Goal: Task Accomplishment & Management: Complete application form

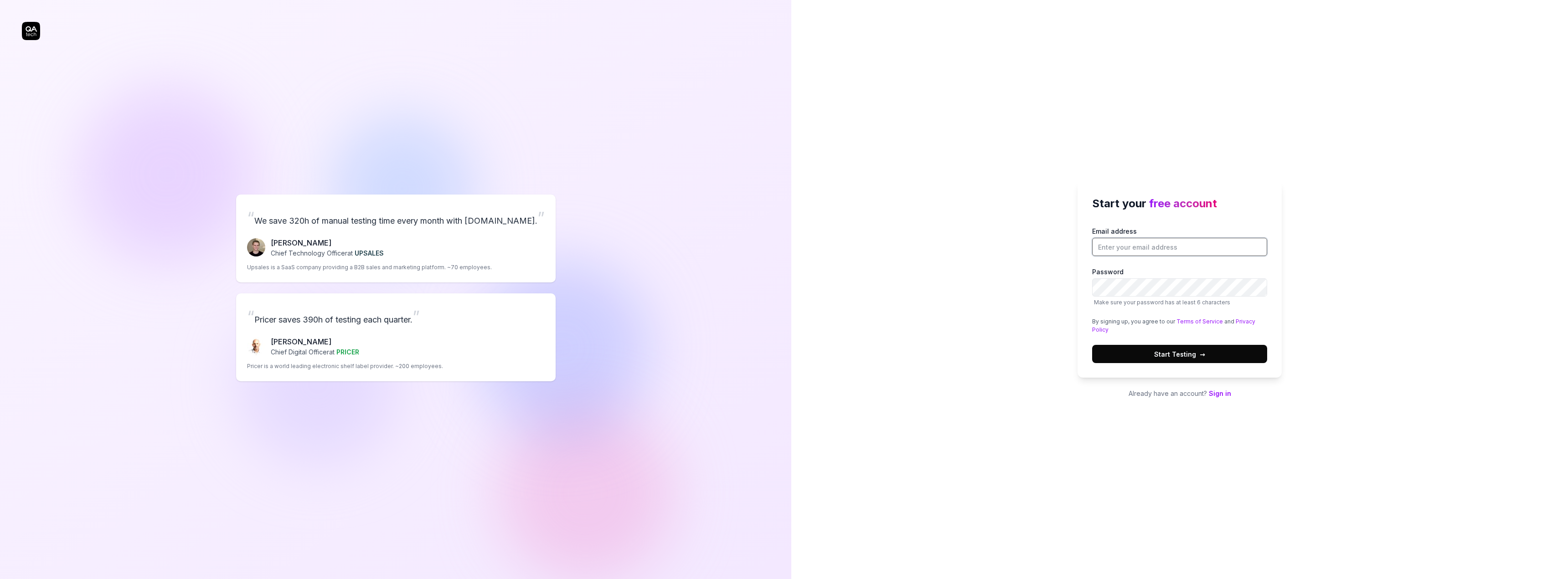
click at [1121, 244] on input "Email address" at bounding box center [1179, 246] width 175 height 18
type input "[EMAIL_ADDRESS][DOMAIN_NAME]"
click at [1191, 353] on span "Start Testing →" at bounding box center [1179, 354] width 51 height 9
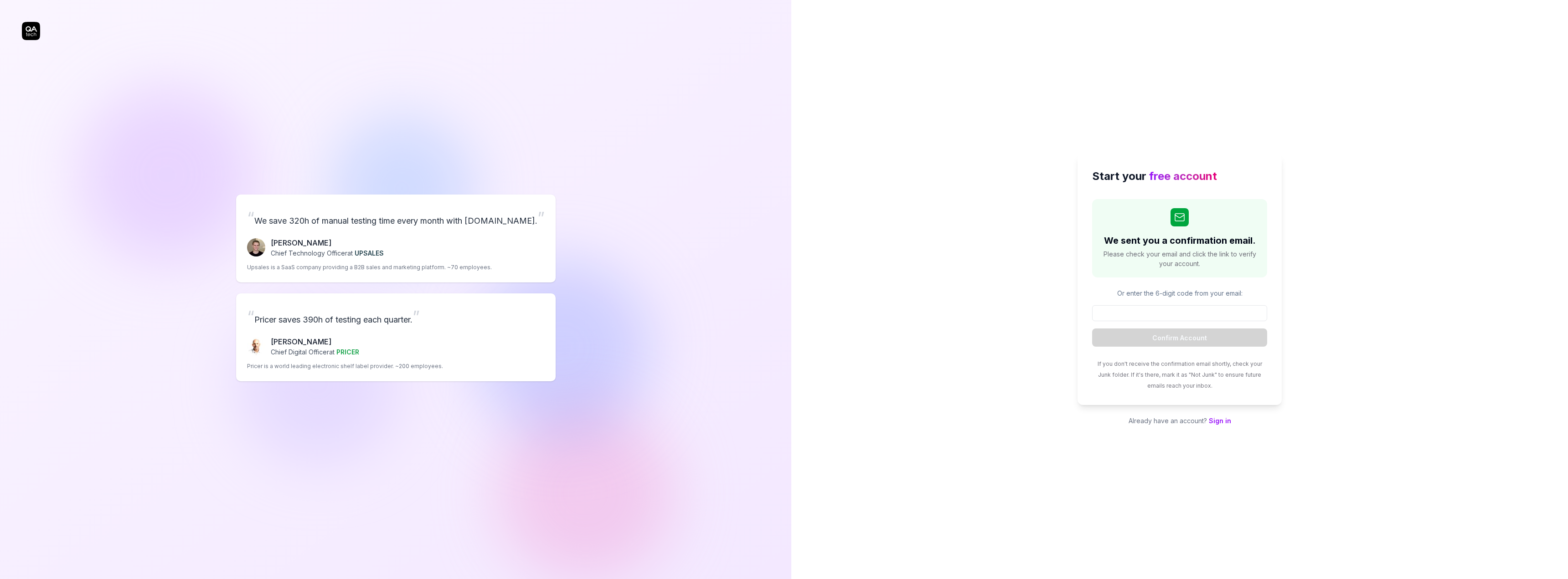
click at [1451, 403] on div "Start your free account We sent you a confirmation email. Please check your ema…" at bounding box center [1179, 289] width 777 height 579
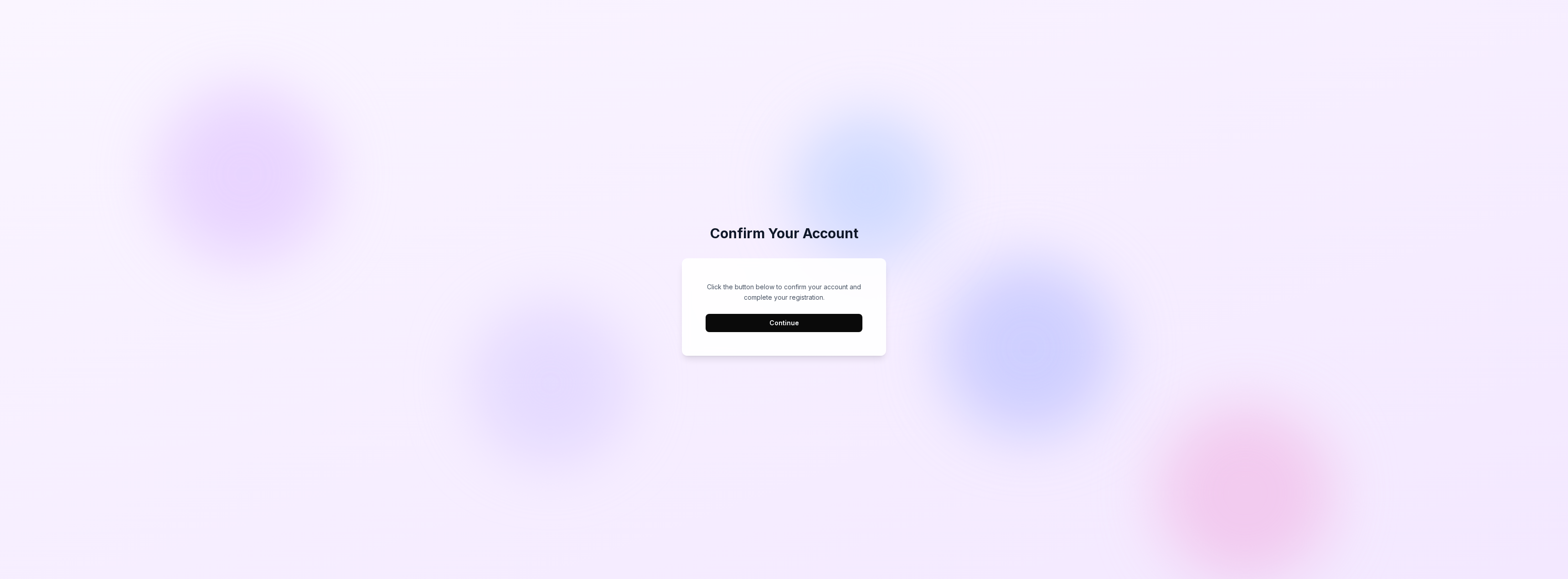
click at [781, 322] on button "Continue" at bounding box center [783, 323] width 157 height 18
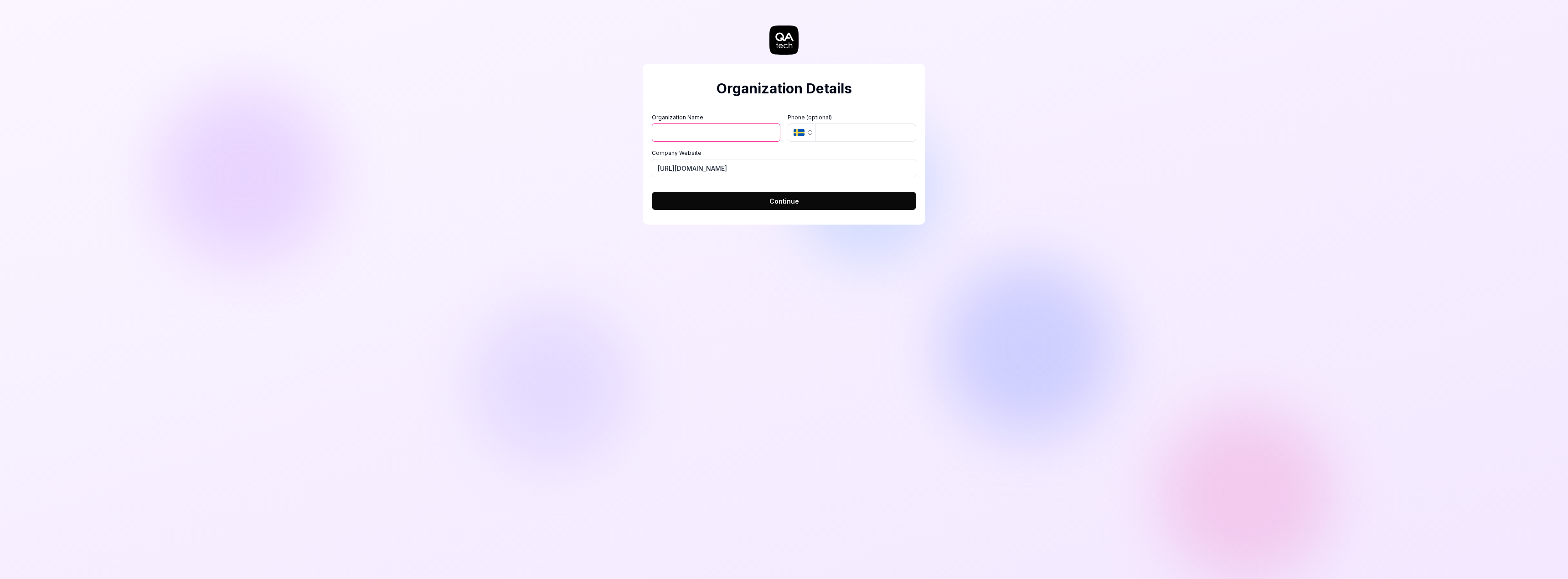
click at [727, 133] on input "Organization Name" at bounding box center [716, 132] width 129 height 18
type input "Visionite Group"
click at [790, 200] on span "Continue" at bounding box center [784, 200] width 29 height 9
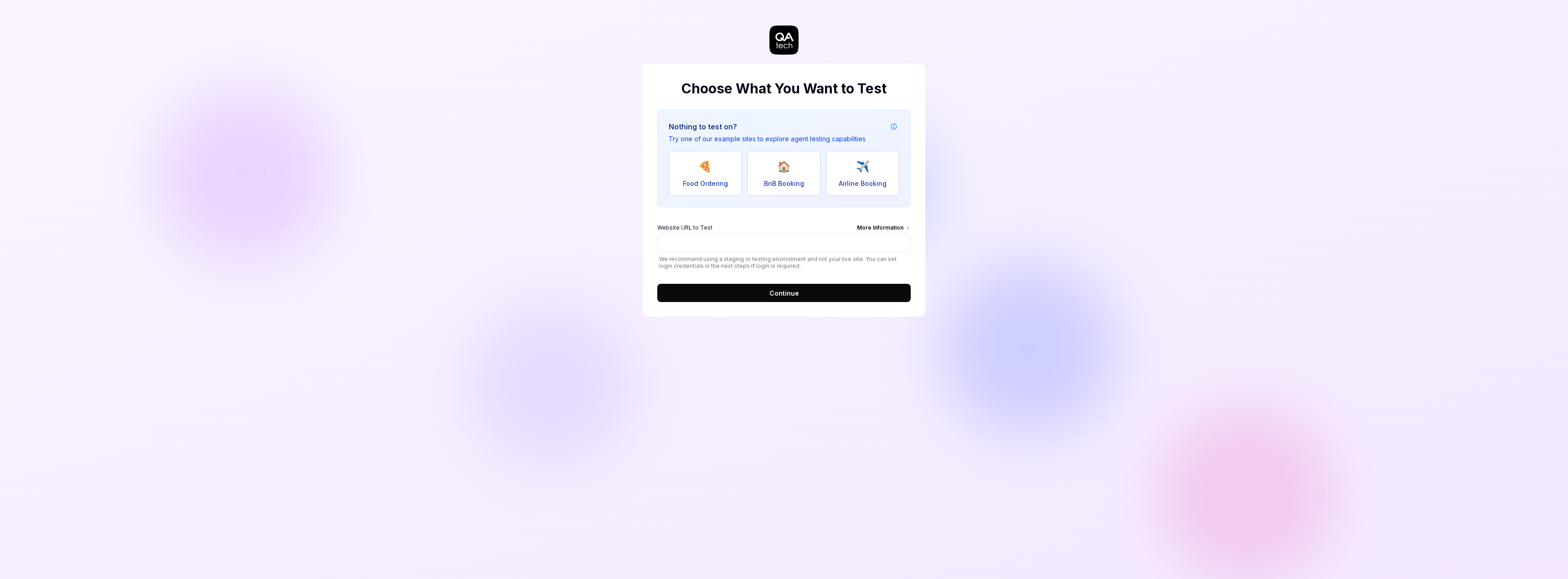
click at [906, 224] on div "More Information" at bounding box center [884, 229] width 54 height 10
click at [906, 234] on input "Website URL to Test More Information" at bounding box center [784, 243] width 253 height 18
click at [745, 241] on input "Website URL to Test More Information" at bounding box center [784, 243] width 253 height 18
paste input "[URL][DOMAIN_NAME]"
type input "[URL][DOMAIN_NAME]"
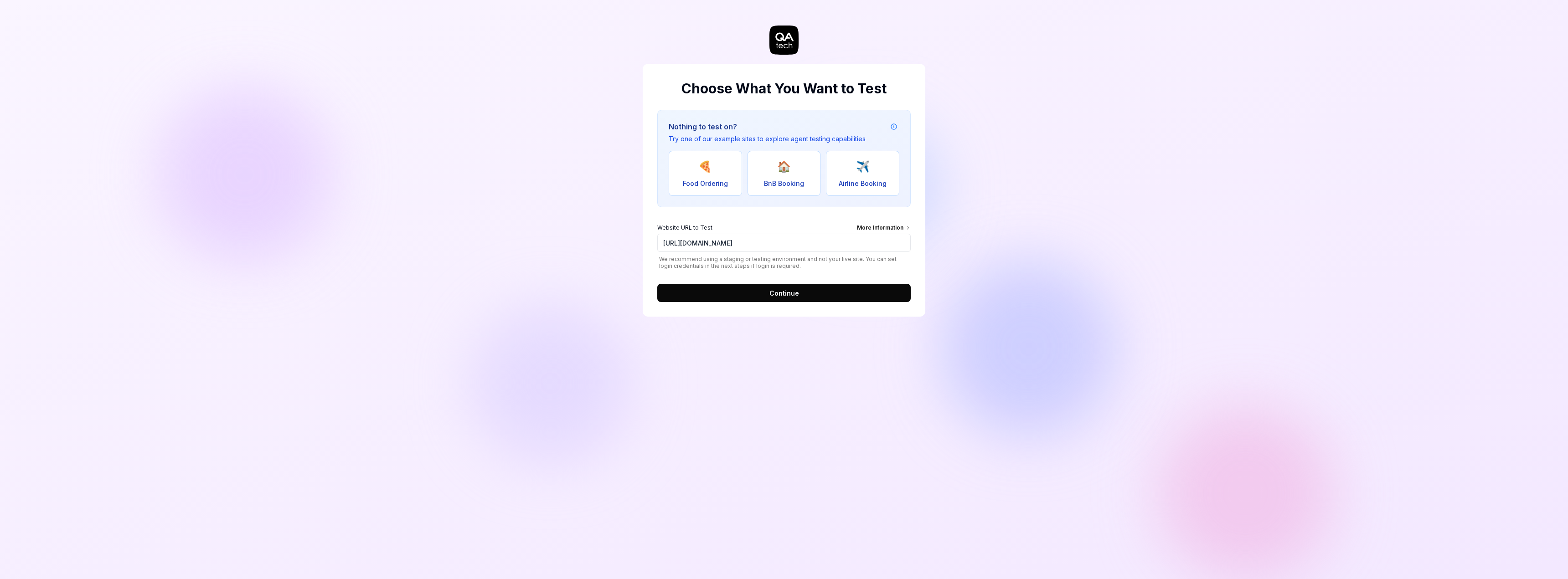
click at [821, 297] on button "Continue" at bounding box center [784, 293] width 253 height 18
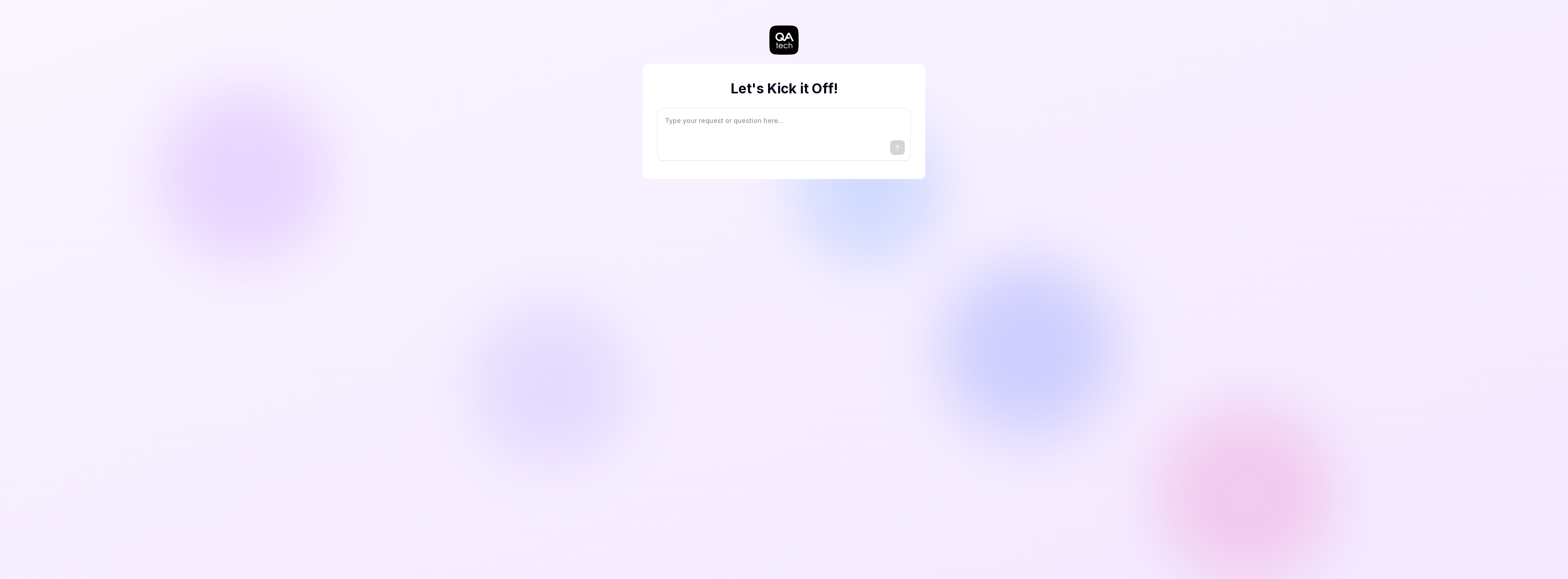
type textarea "*"
type textarea "I"
type textarea "*"
type textarea "I"
type textarea "*"
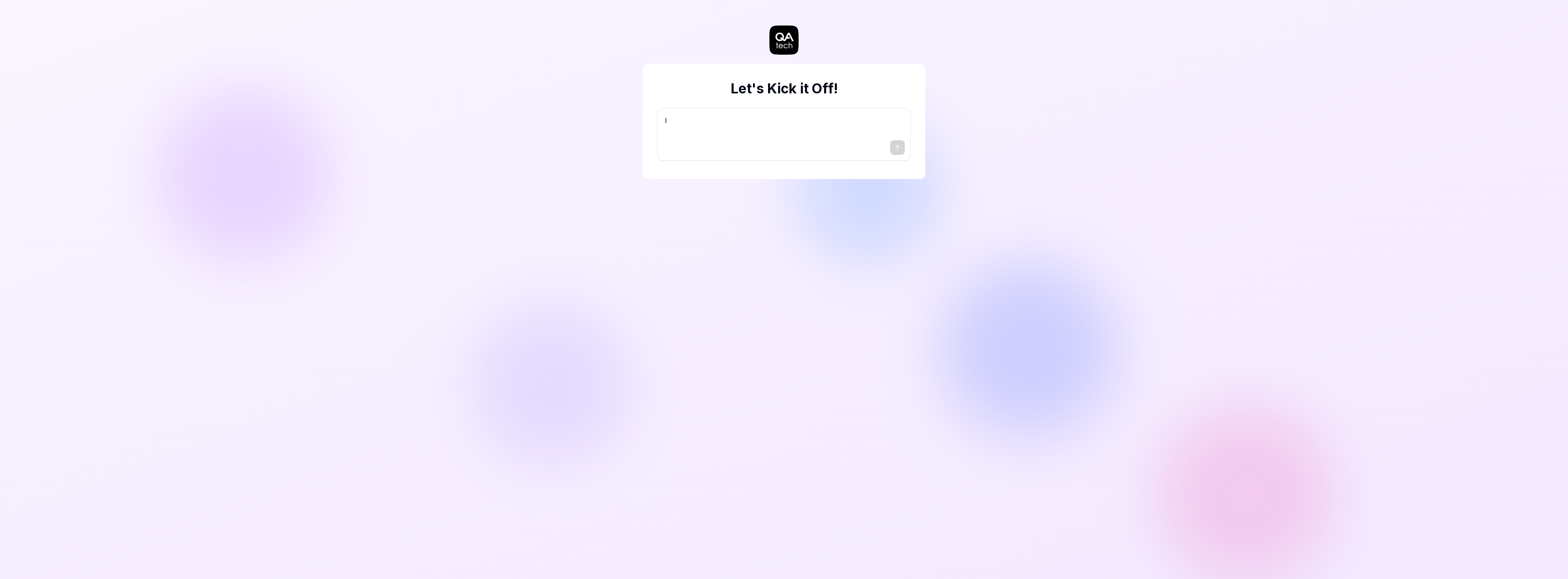
type textarea "I w"
type textarea "*"
type textarea "I wa"
type textarea "*"
type textarea "I wan"
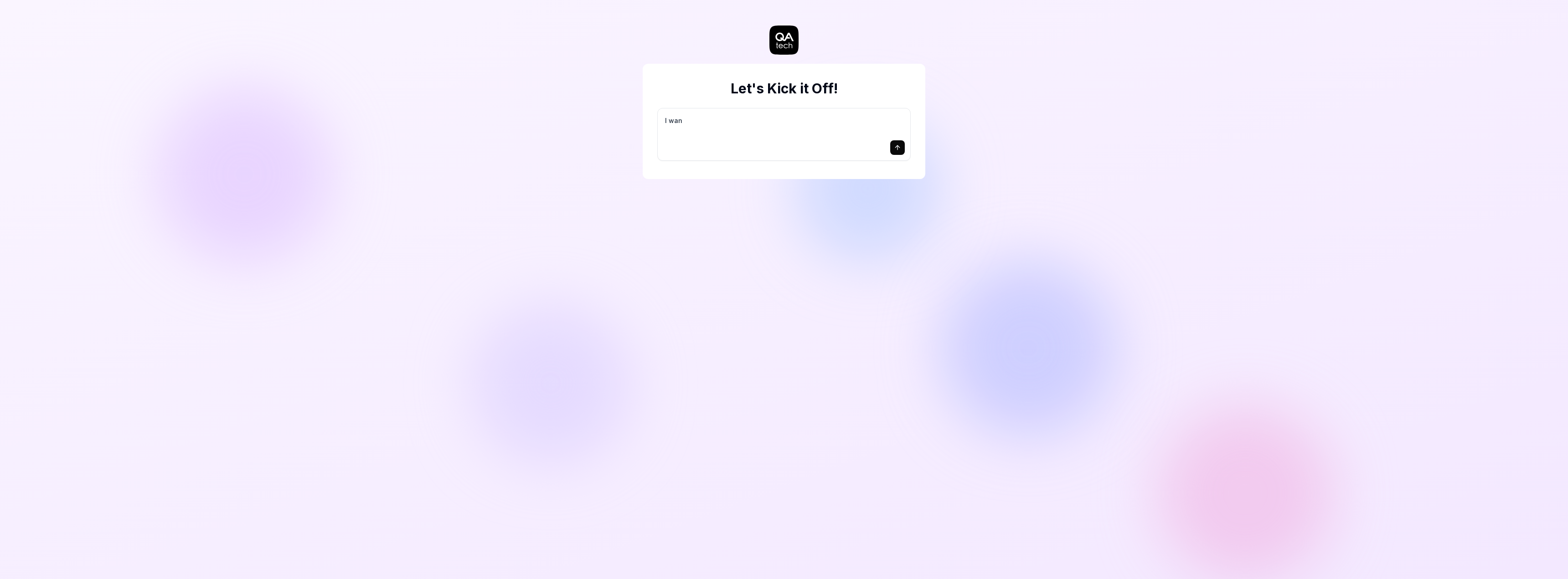
type textarea "*"
type textarea "I want"
type textarea "*"
type textarea "I want"
type textarea "*"
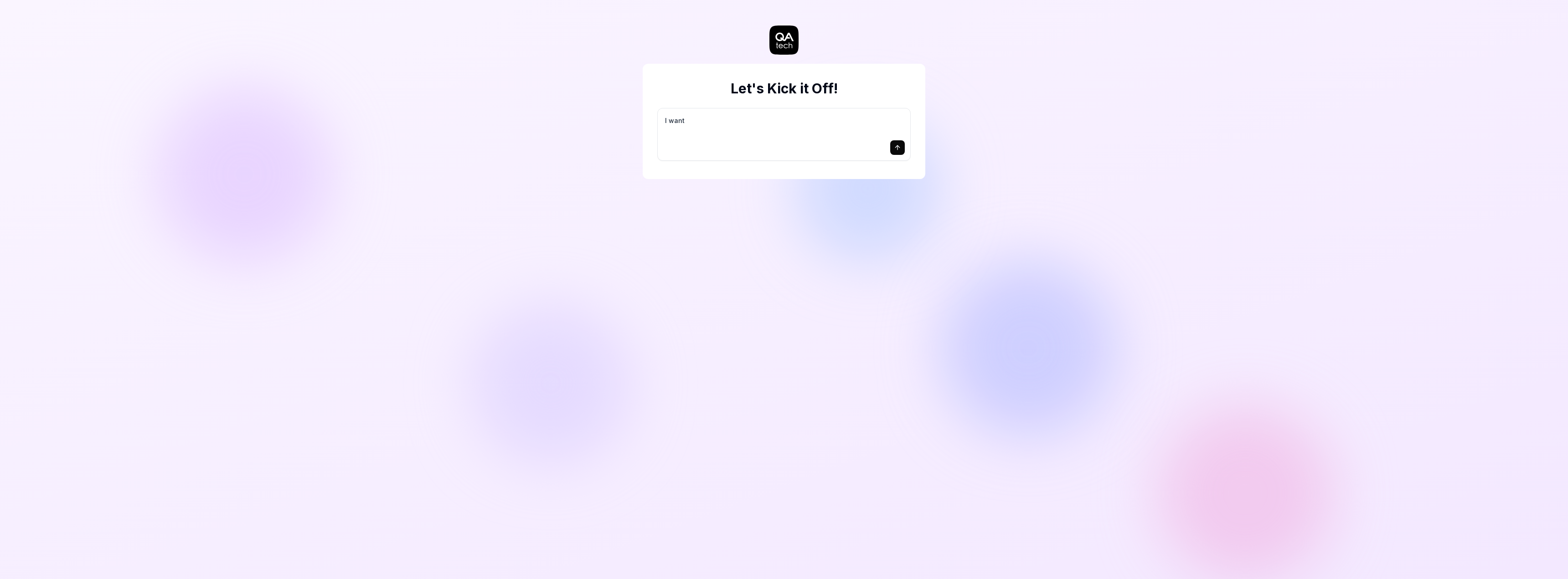
type textarea "I want a"
type textarea "*"
type textarea "I want a"
type textarea "*"
type textarea "I want a g"
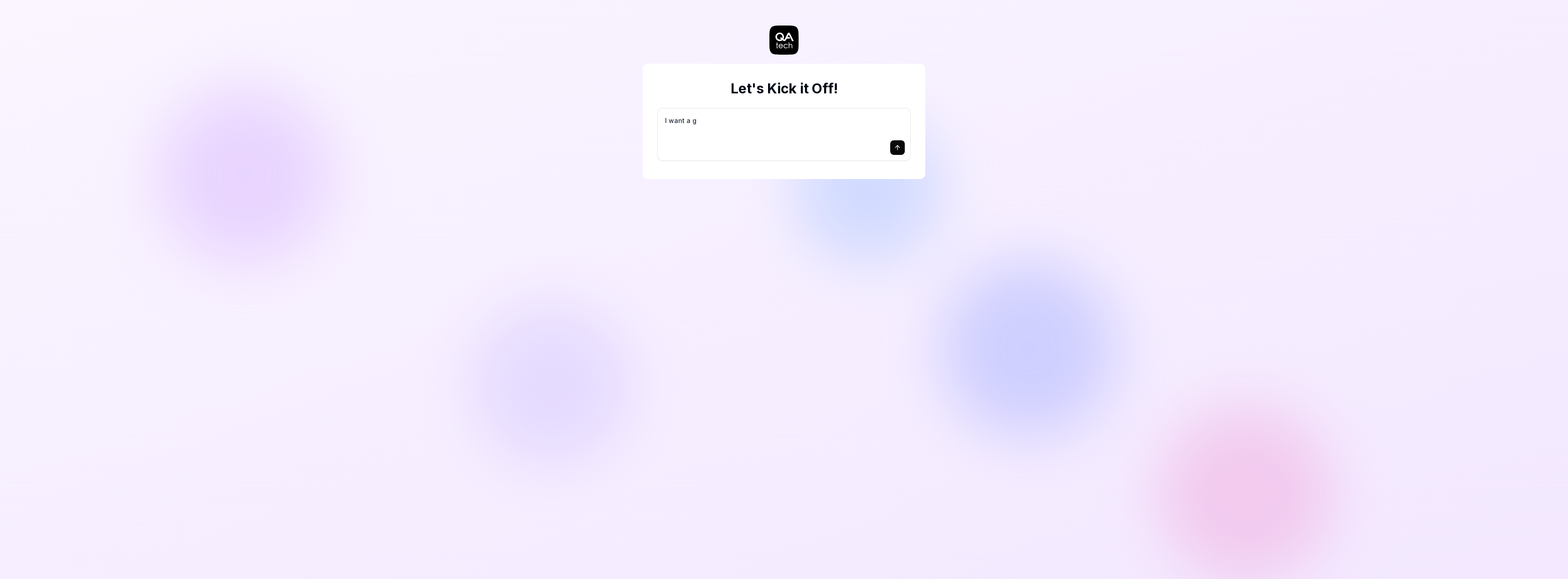
type textarea "*"
type textarea "I want a go"
type textarea "*"
type textarea "I want a goo"
type textarea "*"
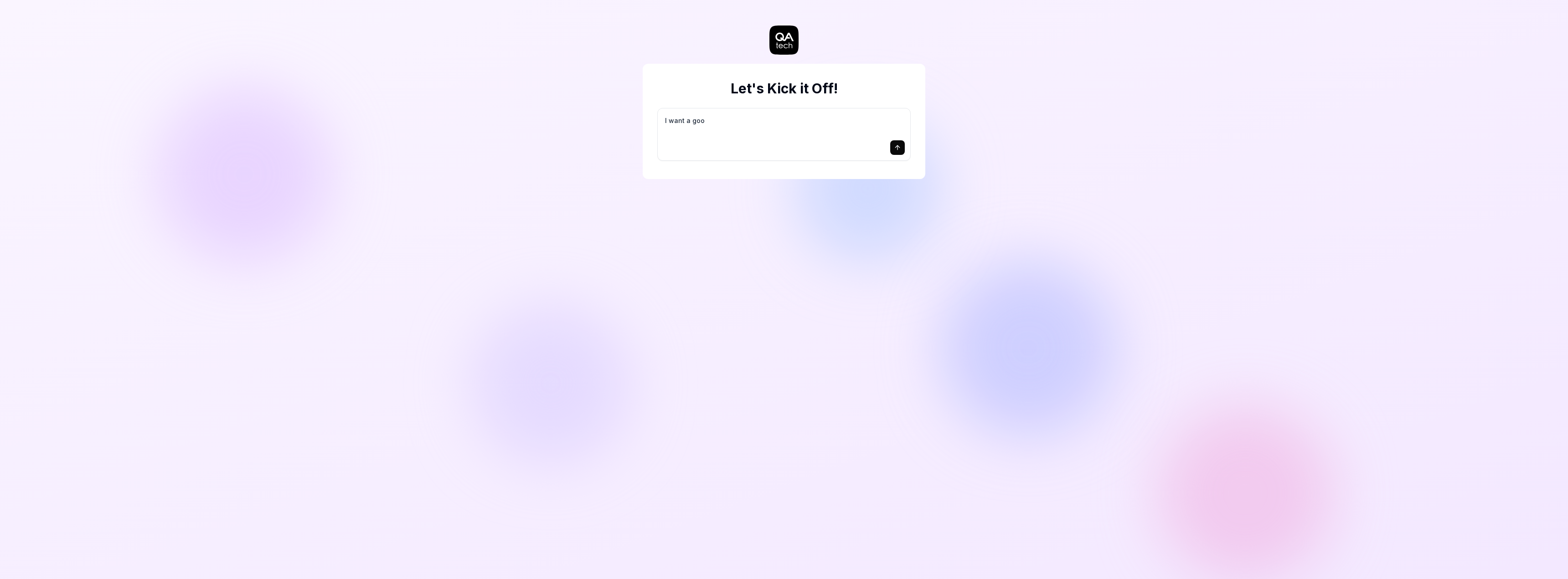
type textarea "I want a good"
type textarea "*"
type textarea "I want a good"
type textarea "*"
type textarea "I want a good t"
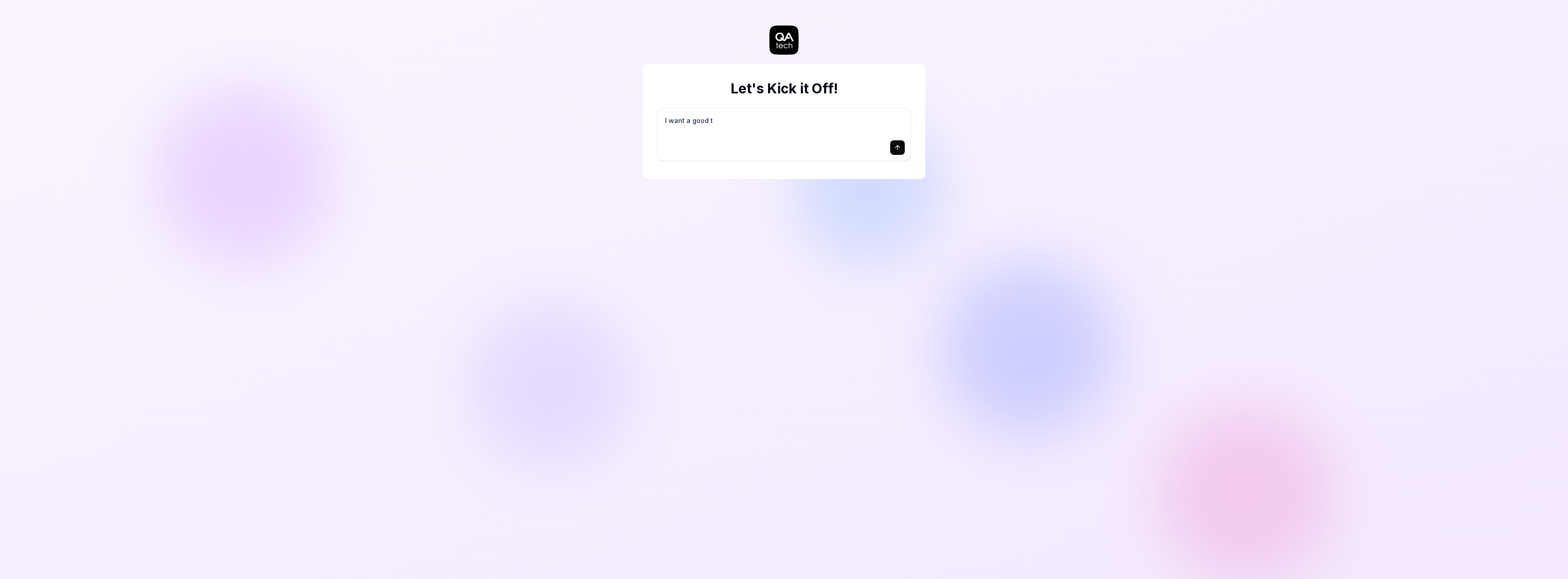
type textarea "*"
type textarea "I want a good te"
type textarea "*"
type textarea "I want a good tes"
type textarea "*"
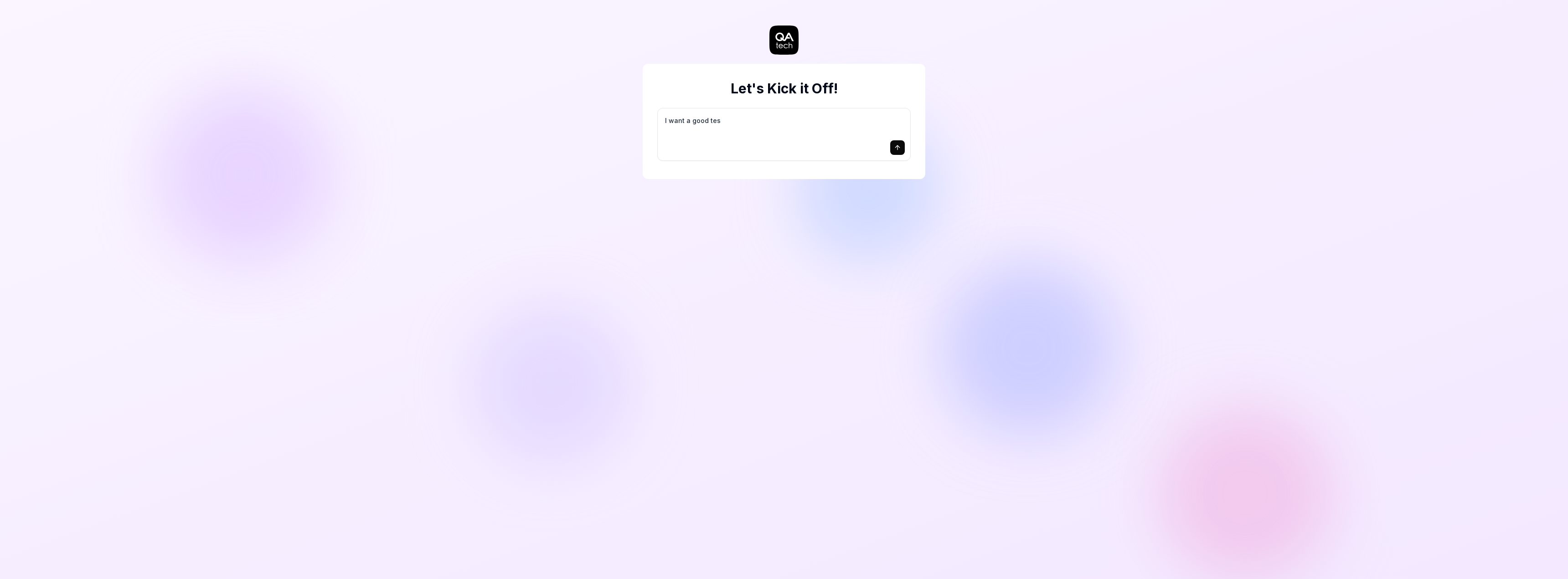
type textarea "I want a good test"
type textarea "*"
type textarea "I want a good test"
type textarea "*"
type textarea "I want a good test s"
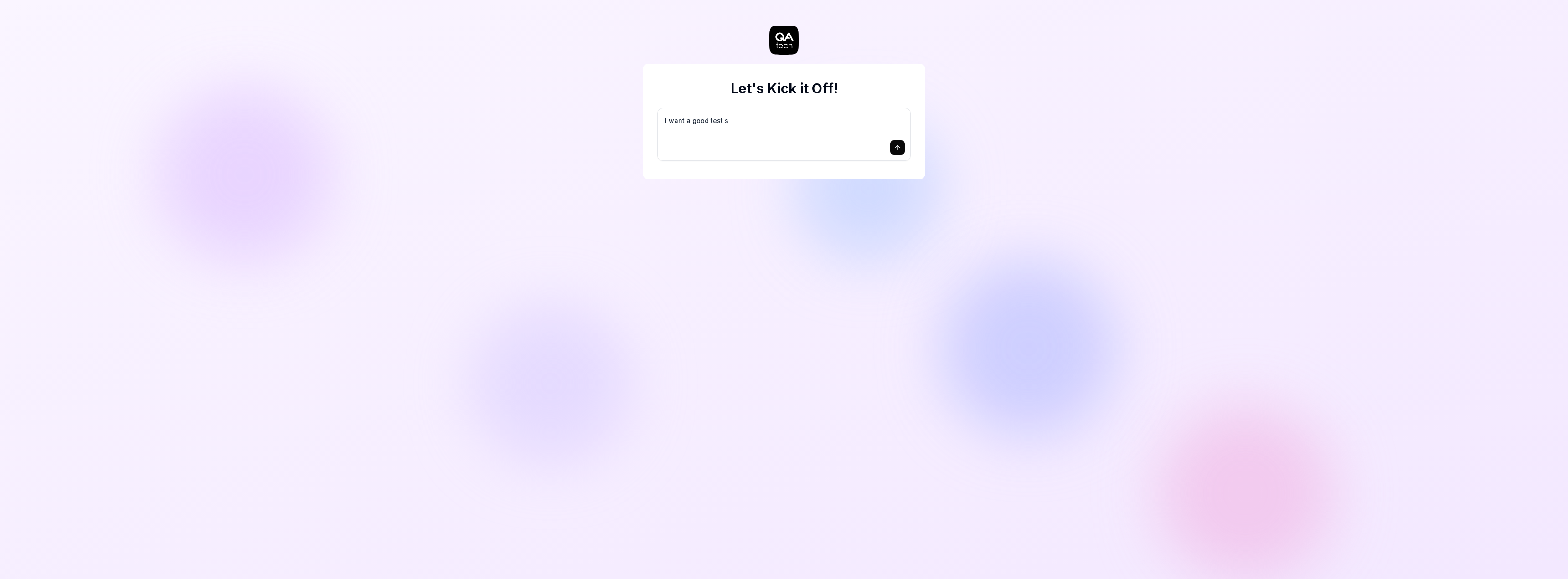
type textarea "*"
type textarea "I want a good test se"
type textarea "*"
type textarea "I want a good test set"
type textarea "*"
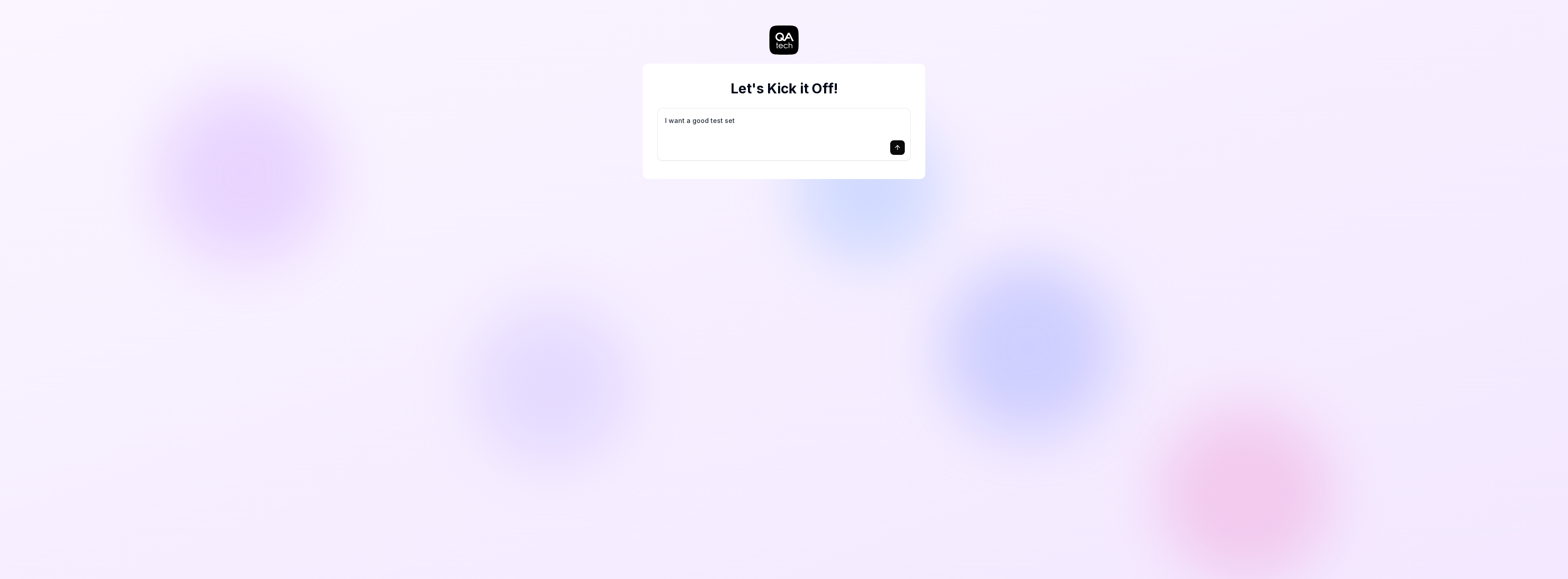
type textarea "I want a good test setu"
type textarea "*"
type textarea "I want a good test setup"
type textarea "*"
type textarea "I want a good test setup"
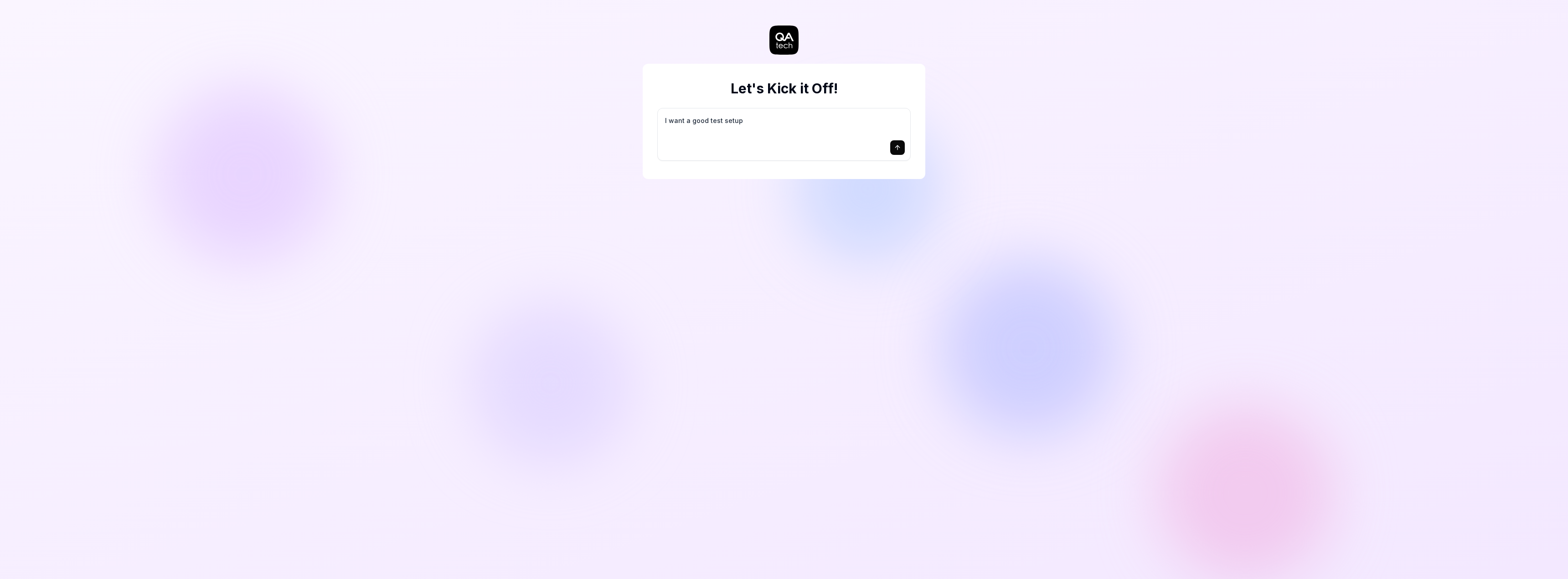
type textarea "*"
type textarea "I want a good test setup f"
type textarea "*"
type textarea "I want a good test setup fo"
type textarea "*"
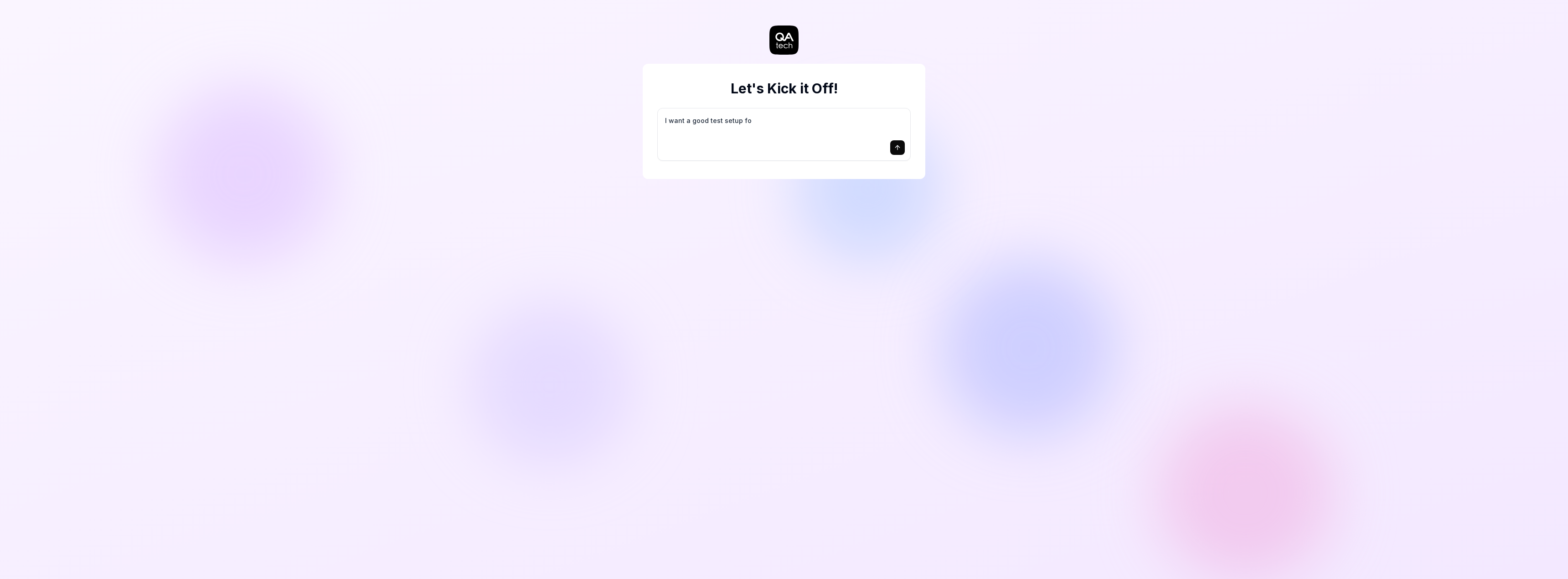
type textarea "I want a good test setup for"
type textarea "*"
type textarea "I want a good test setup for"
type textarea "*"
type textarea "I want a good test setup for m"
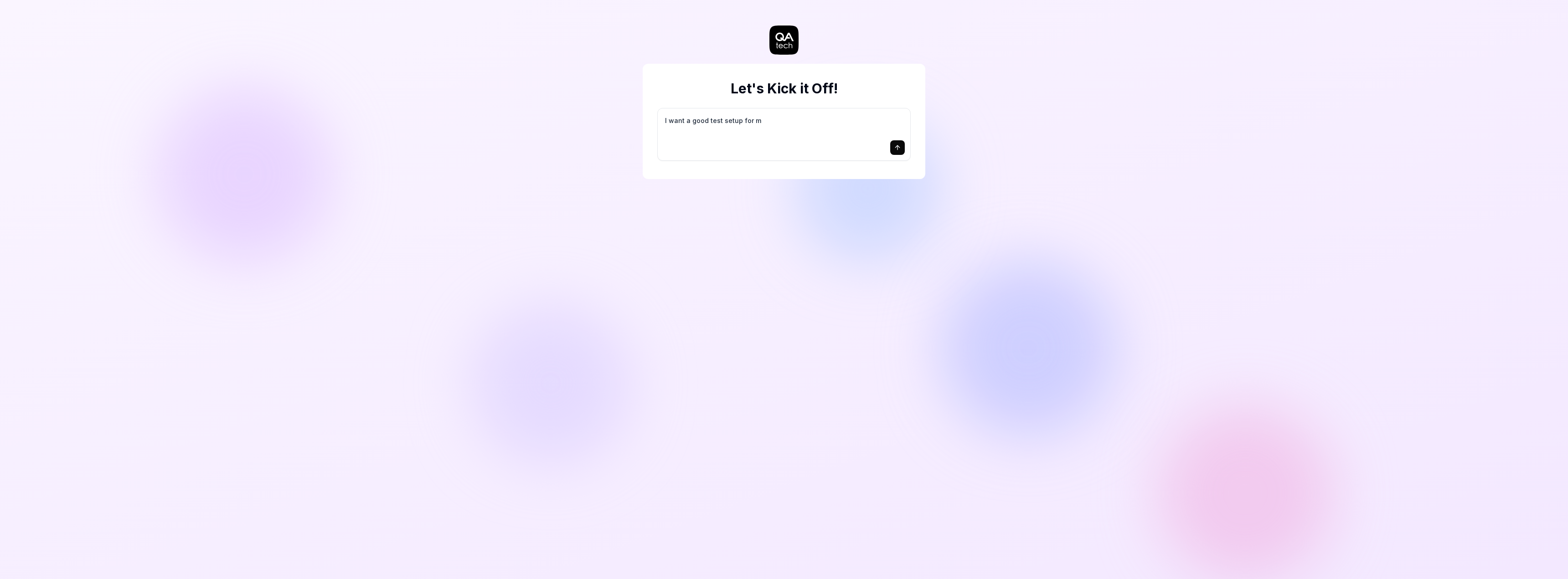
type textarea "*"
type textarea "I want a good test setup for my"
type textarea "*"
type textarea "I want a good test setup for my"
type textarea "*"
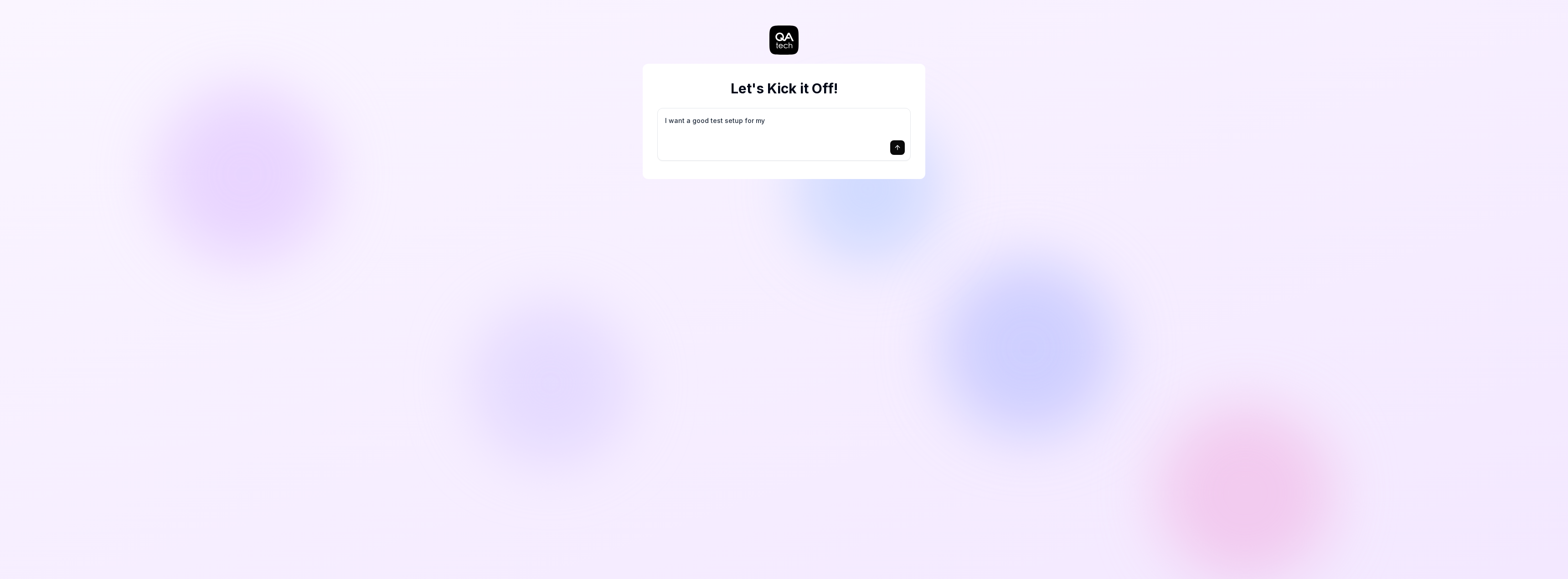
type textarea "I want a good test setup for my s"
type textarea "*"
type textarea "I want a good test setup for my si"
type textarea "*"
type textarea "I want a good test setup for my sit"
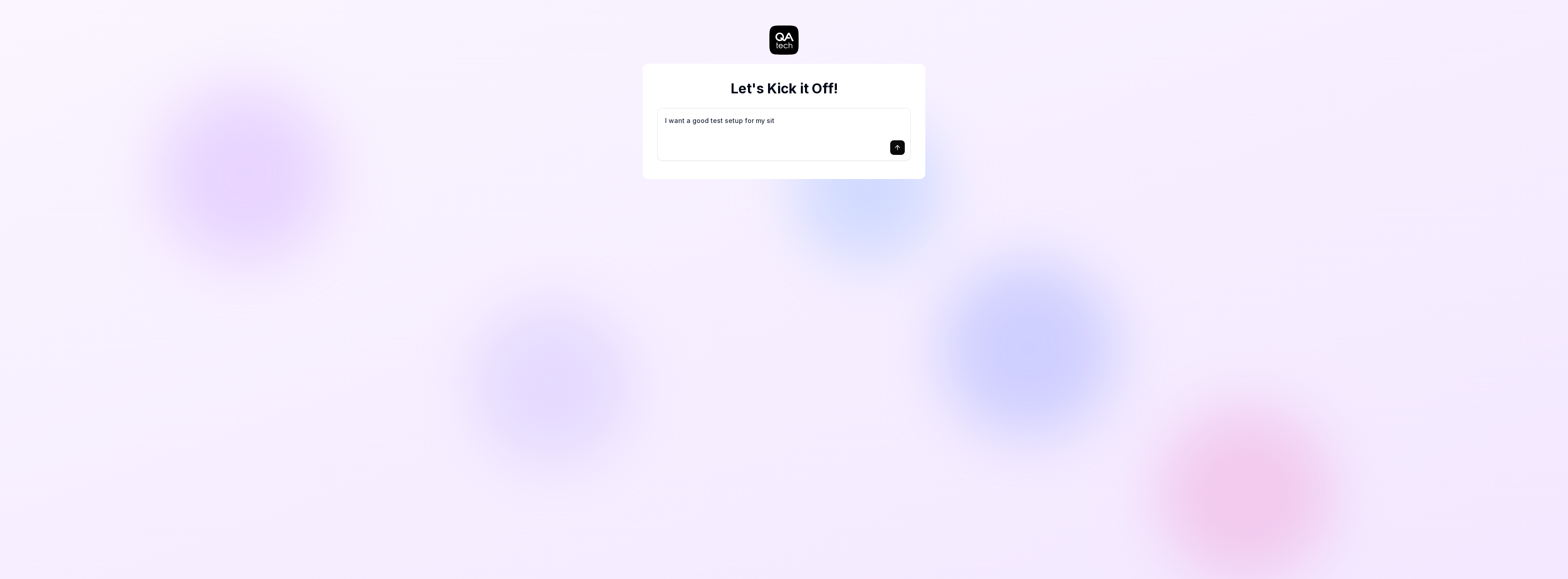
type textarea "*"
type textarea "I want a good test setup for my site"
type textarea "*"
type textarea "I want a good test setup for my site"
type textarea "*"
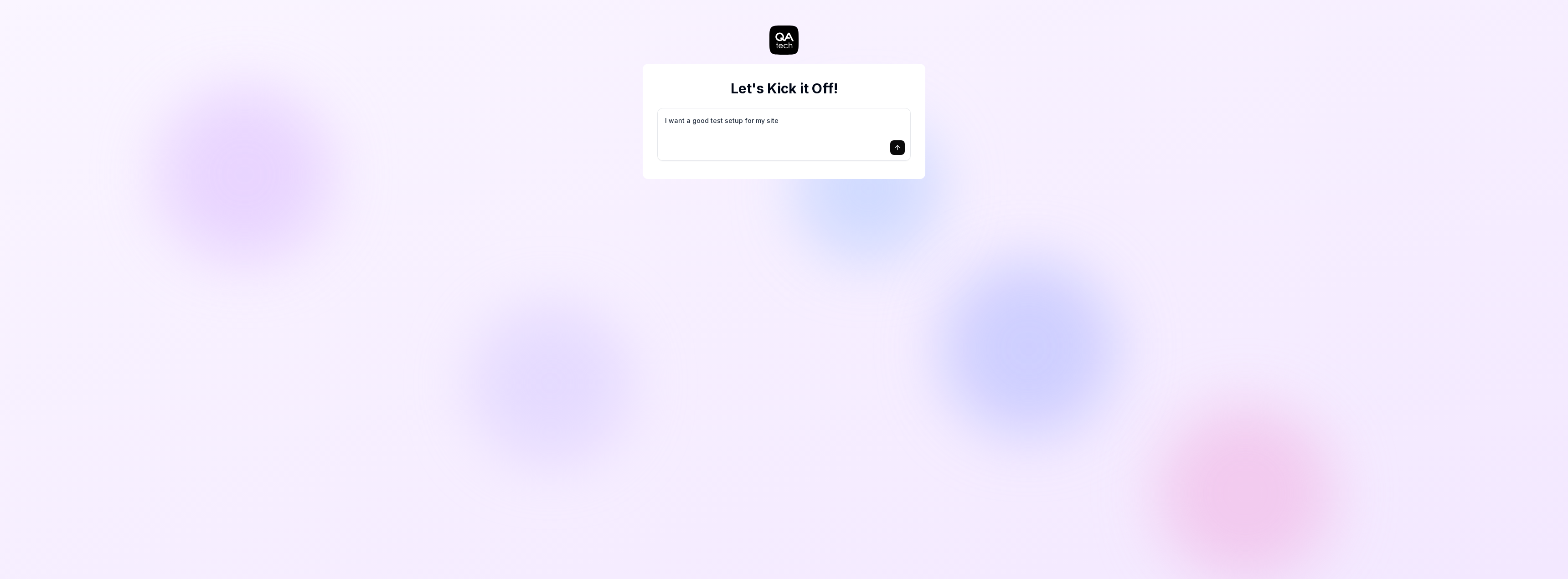
type textarea "I want a good test setup for my site -"
type textarea "*"
type textarea "I want a good test setup for my site -"
type textarea "*"
type textarea "I want a good test setup for my site - h"
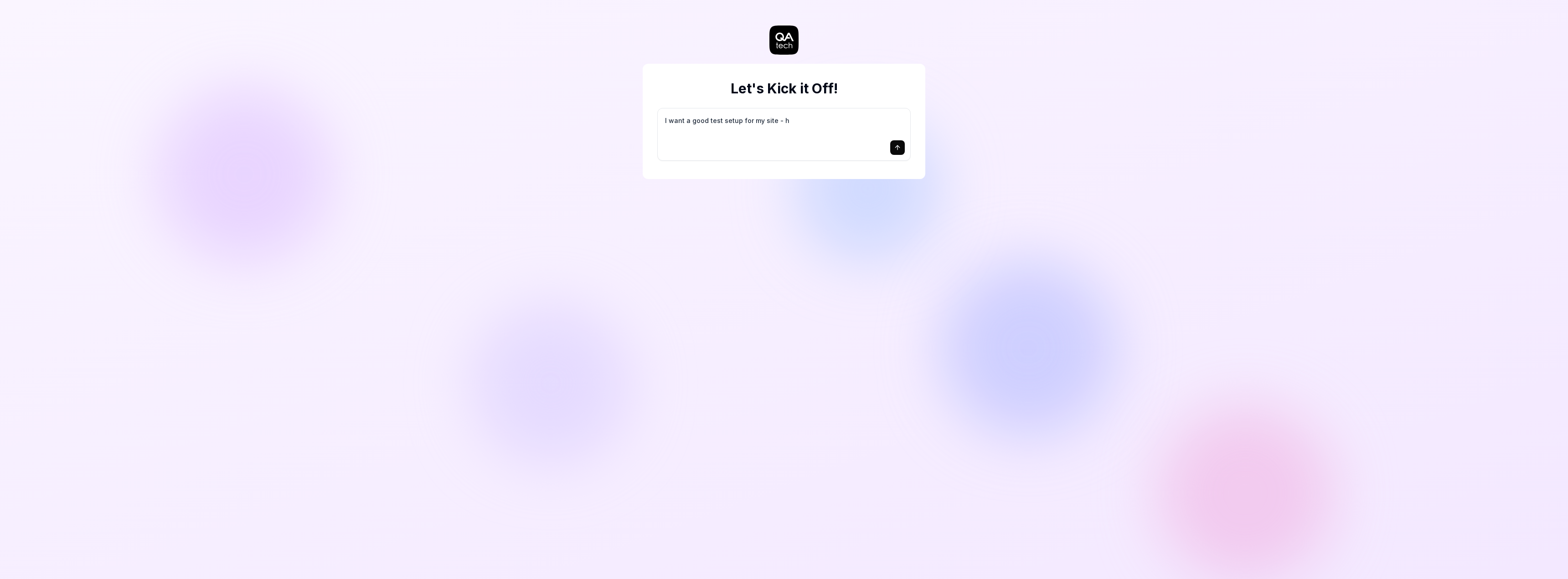
type textarea "*"
type textarea "I want a good test setup for my site - he"
type textarea "*"
type textarea "I want a good test setup for my site - hel"
type textarea "*"
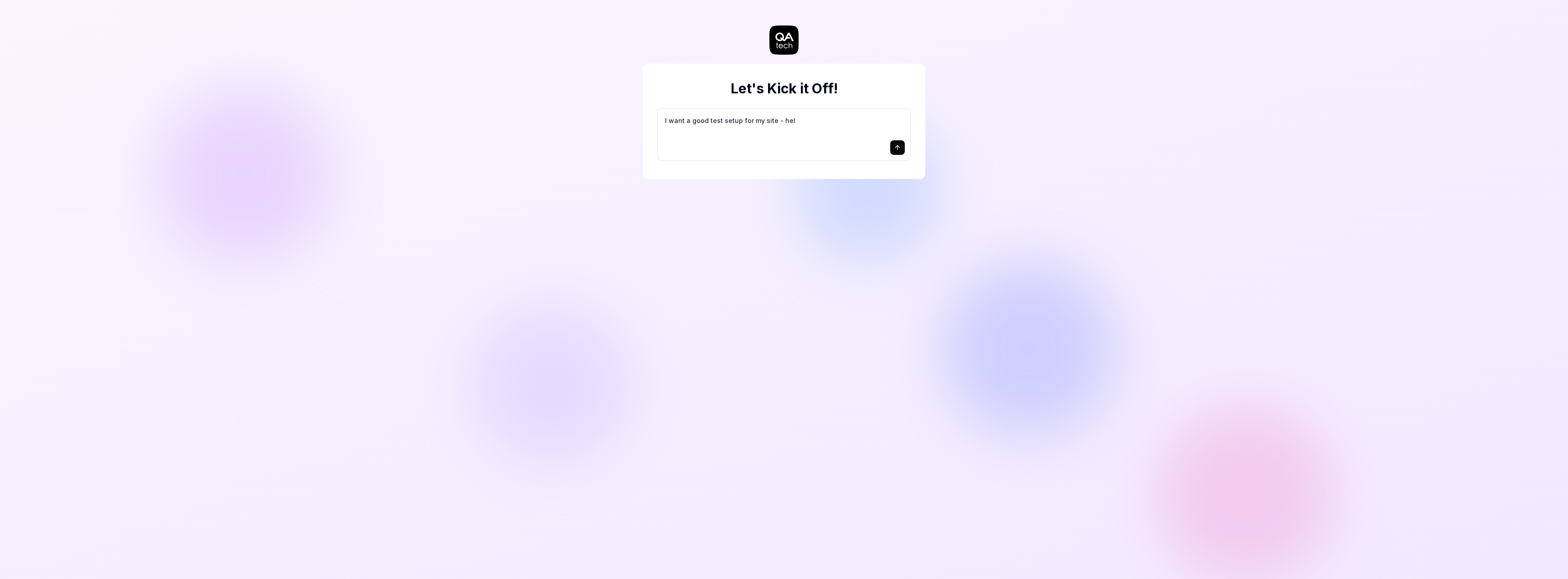
type textarea "I want a good test setup for my site - help"
type textarea "*"
type textarea "I want a good test setup for my site - help"
type textarea "*"
type textarea "I want a good test setup for my site - help m"
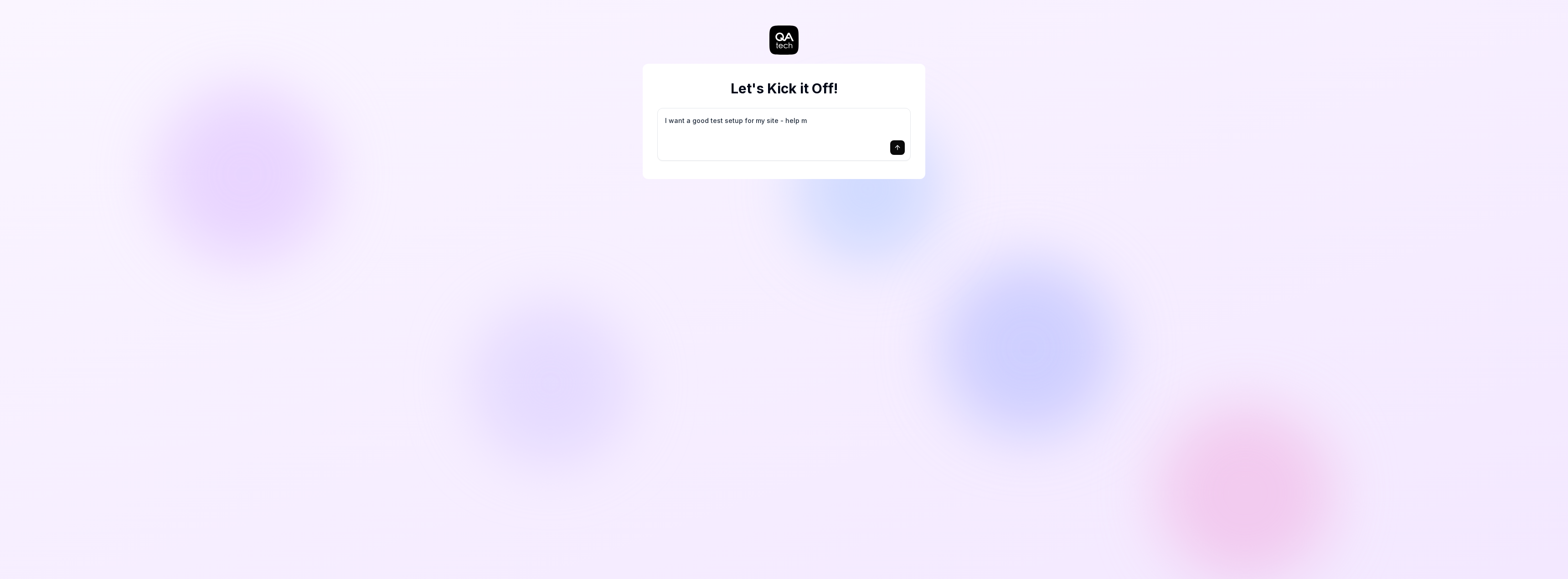
type textarea "*"
type textarea "I want a good test setup for my site - help me"
type textarea "*"
type textarea "I want a good test setup for my site - help me"
type textarea "*"
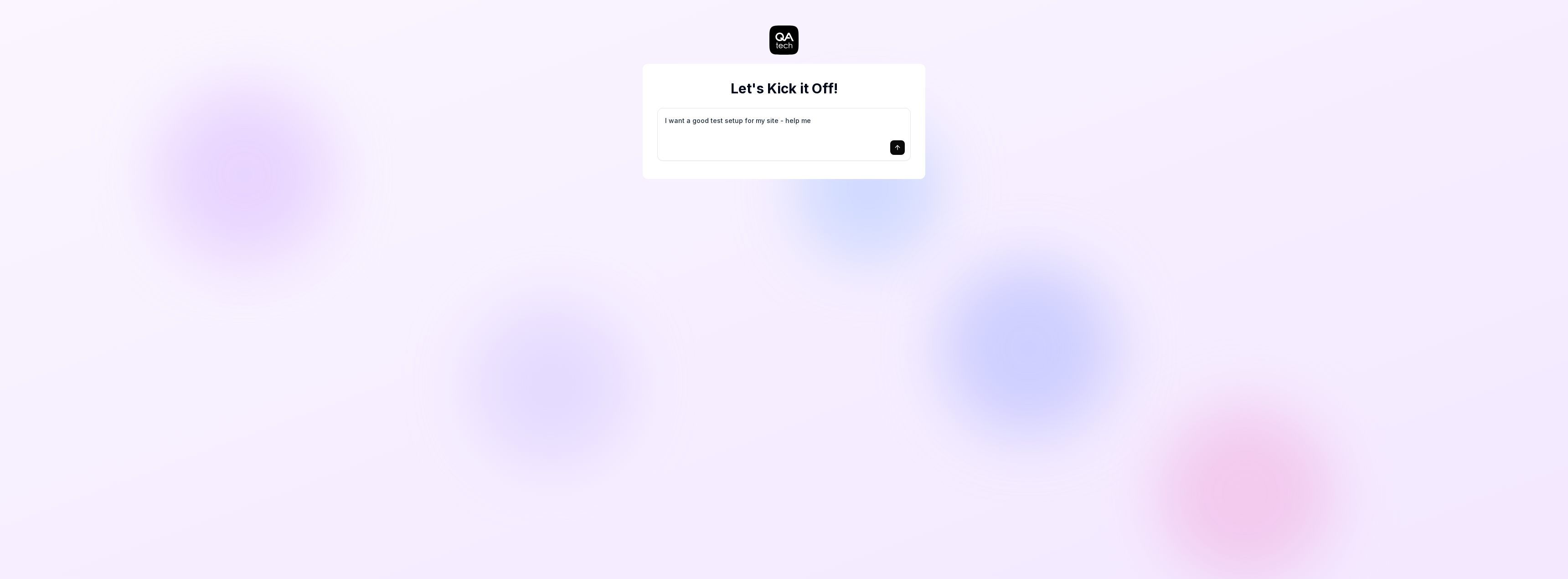
type textarea "I want a good test setup for my site - help me c"
type textarea "*"
type textarea "I want a good test setup for my site - help me cr"
type textarea "*"
type textarea "I want a good test setup for my site - help me cre"
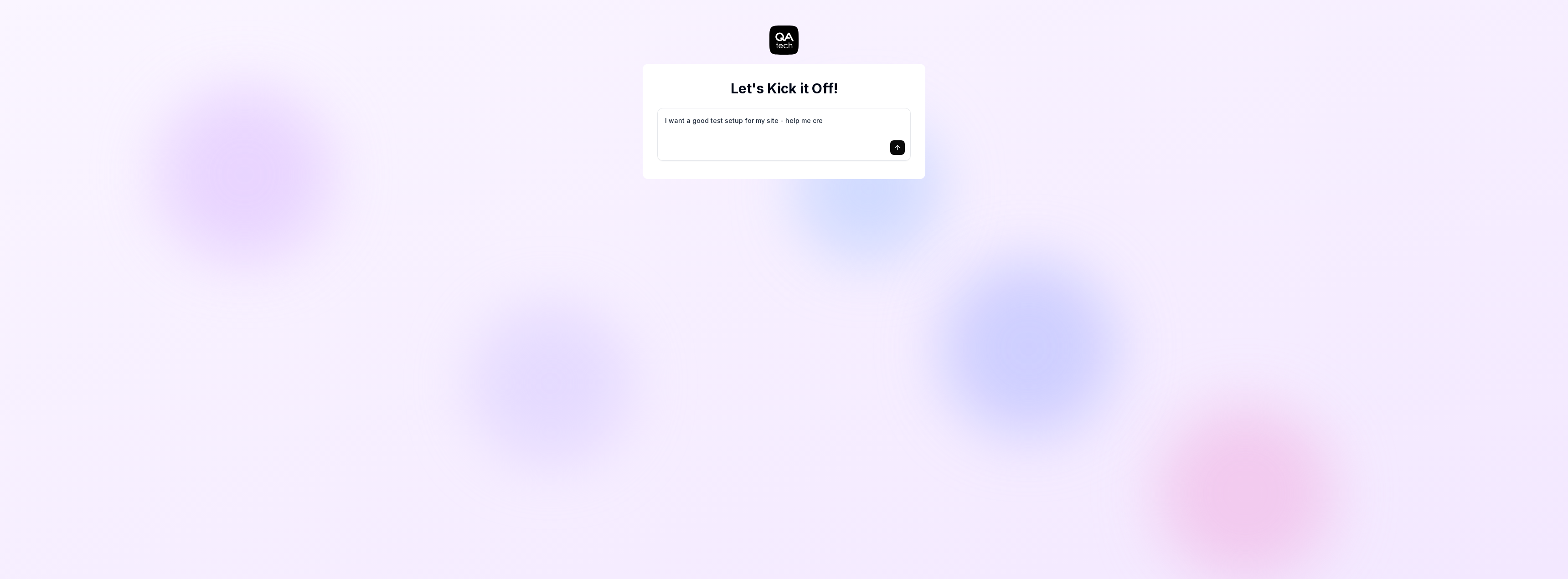
type textarea "*"
type textarea "I want a good test setup for my site - help me crea"
type textarea "*"
type textarea "I want a good test setup for my site - help me creat"
type textarea "*"
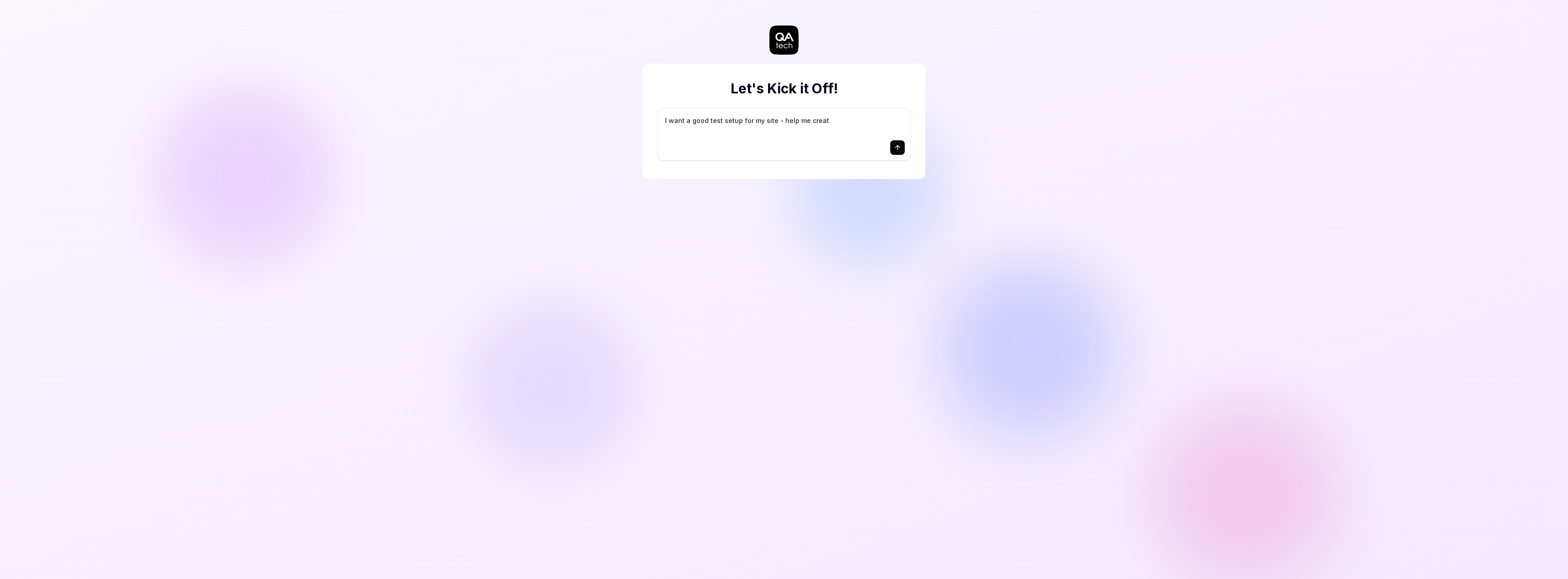
type textarea "I want a good test setup for my site - help me create"
type textarea "*"
type textarea "I want a good test setup for my site - help me create"
type textarea "*"
type textarea "I want a good test setup for my site - help me create t"
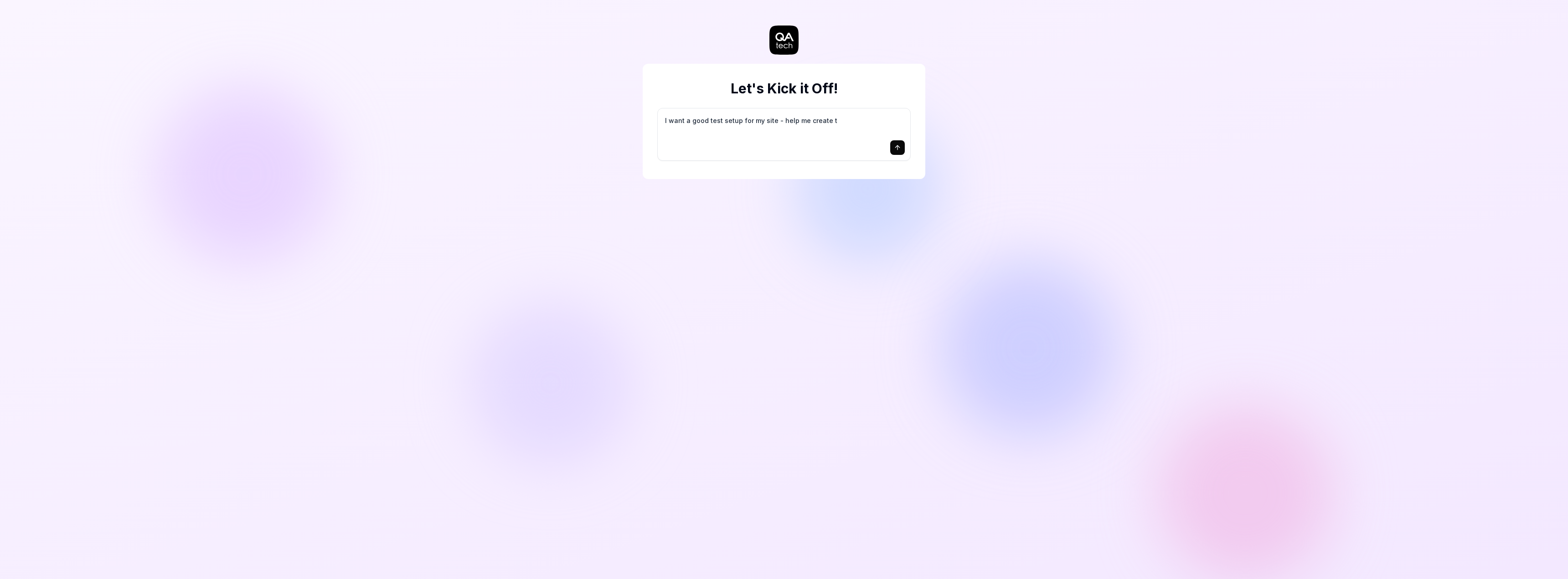
type textarea "*"
type textarea "I want a good test setup for my site - help me create th"
type textarea "*"
type textarea "I want a good test setup for my site - help me create the"
type textarea "*"
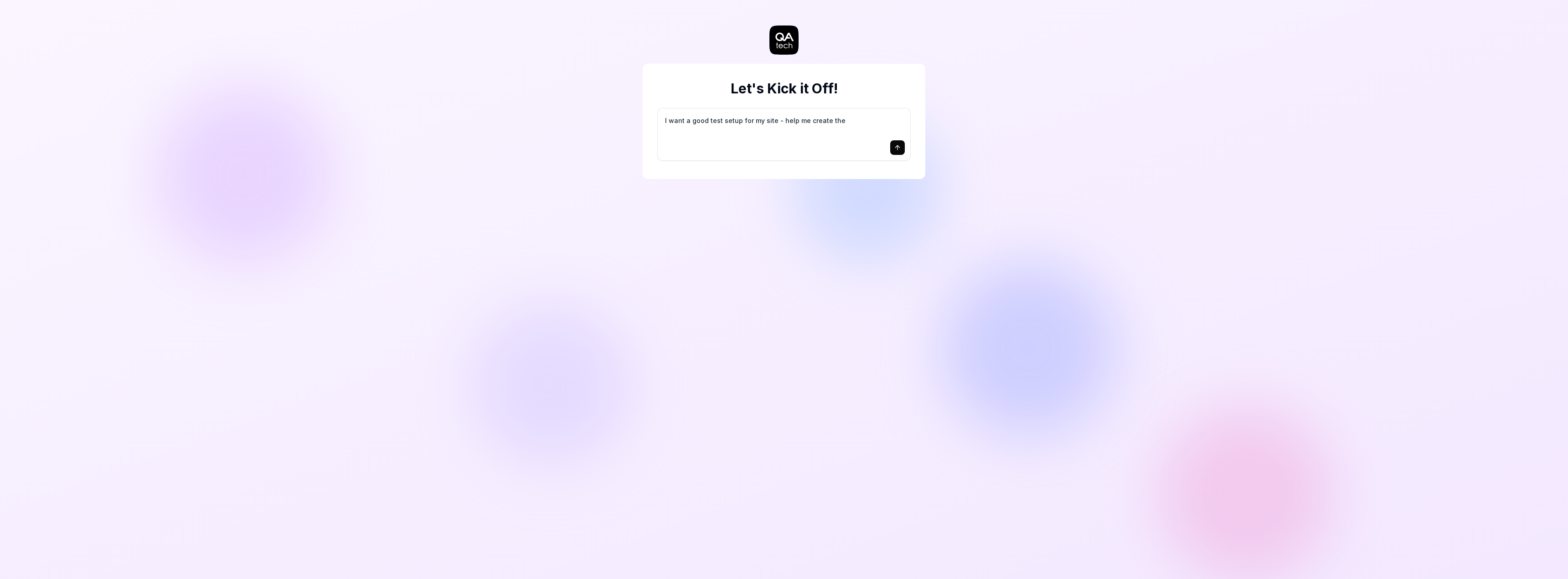
type textarea "I want a good test setup for my site - help me create the"
type textarea "*"
type textarea "I want a good test setup for my site - help me create the f"
type textarea "*"
type textarea "I want a good test setup for my site - help me create the fi"
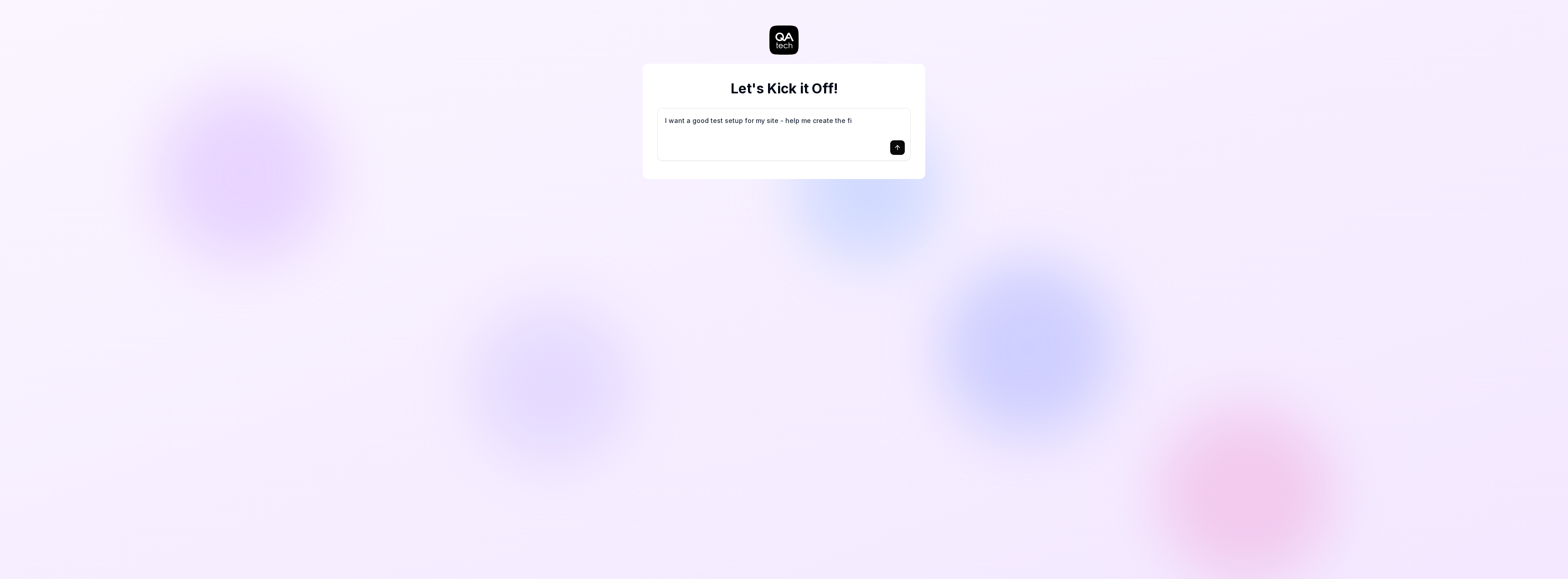
type textarea "*"
type textarea "I want a good test setup for my site - help me create the fir"
type textarea "*"
type textarea "I want a good test setup for my site - help me create the firs"
type textarea "*"
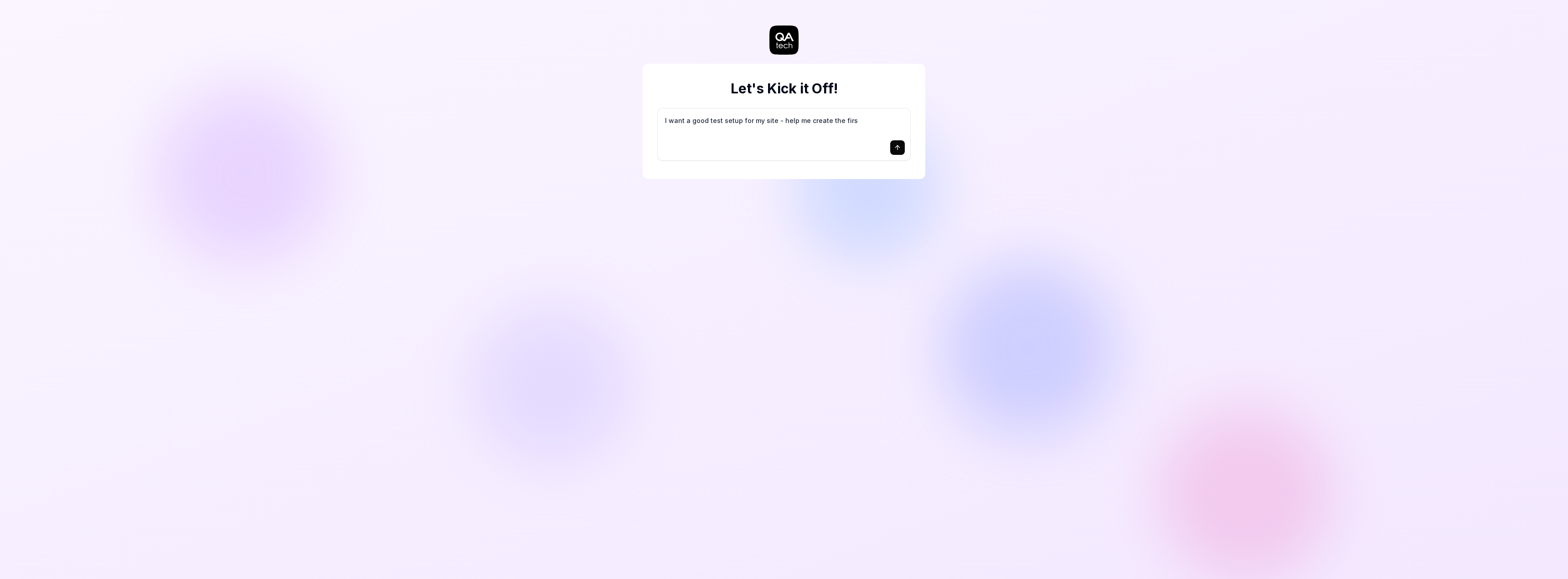
type textarea "I want a good test setup for my site - help me create the first"
type textarea "*"
type textarea "I want a good test setup for my site - help me create the first"
type textarea "*"
type textarea "I want a good test setup for my site - help me create the first 3"
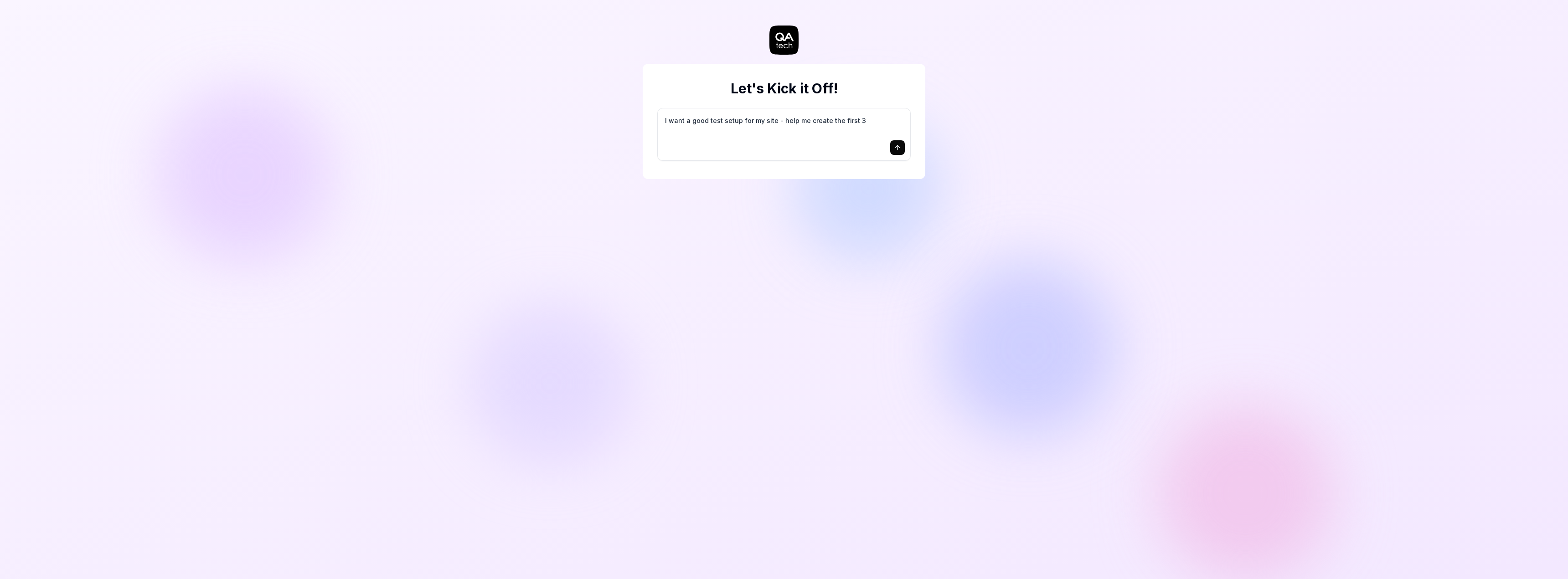
type textarea "*"
type textarea "I want a good test setup for my site - help me create the first 3-"
type textarea "*"
type textarea "I want a good test setup for my site - help me create the first 3-5"
type textarea "*"
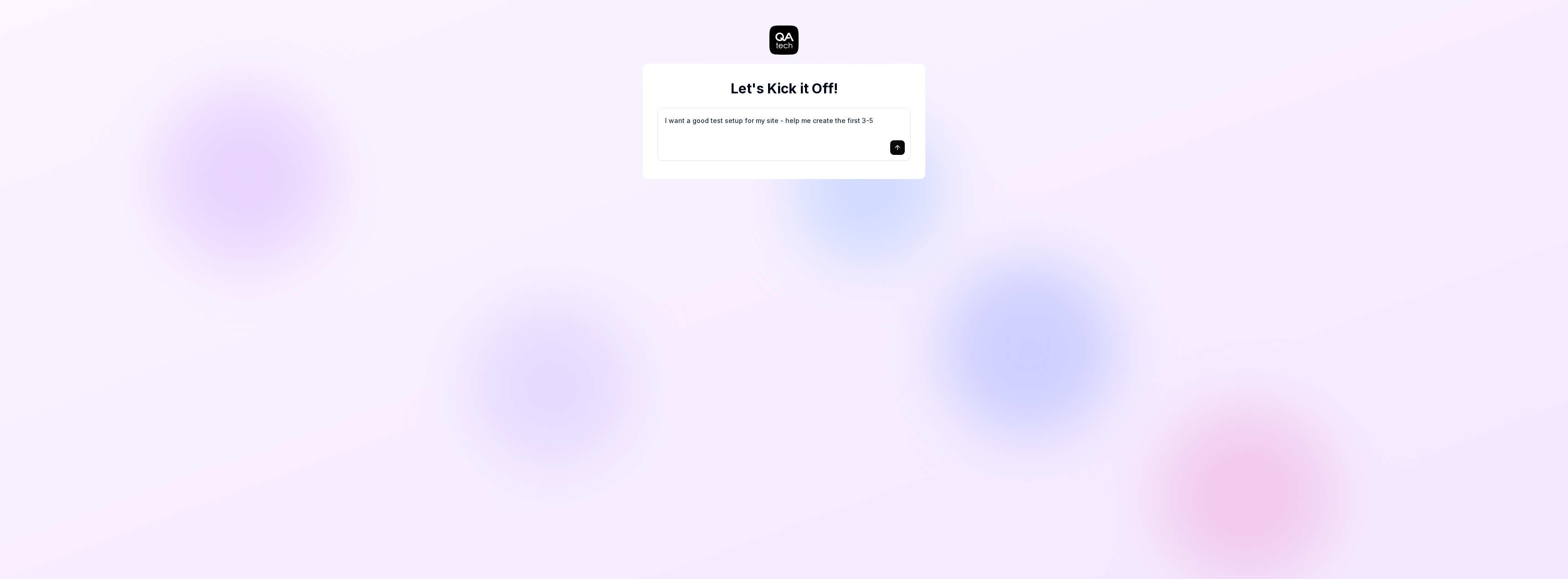
type textarea "I want a good test setup for my site - help me create the first 3-5"
type textarea "*"
type textarea "I want a good test setup for my site - help me create the first 3-5 t"
type textarea "*"
type textarea "I want a good test setup for my site - help me create the first 3-5 te"
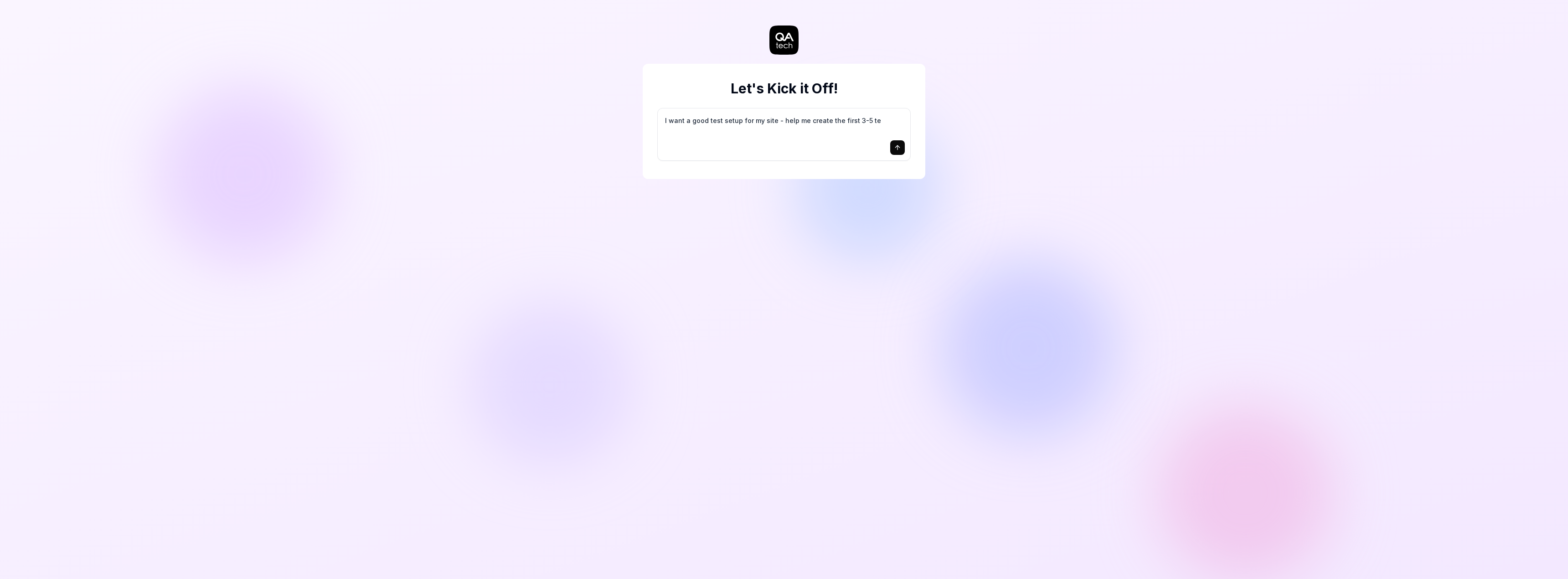
type textarea "*"
type textarea "I want a good test setup for my site - help me create the first 3-5 tes"
type textarea "*"
type textarea "I want a good test setup for my site - help me create the first 3-5 test"
type textarea "*"
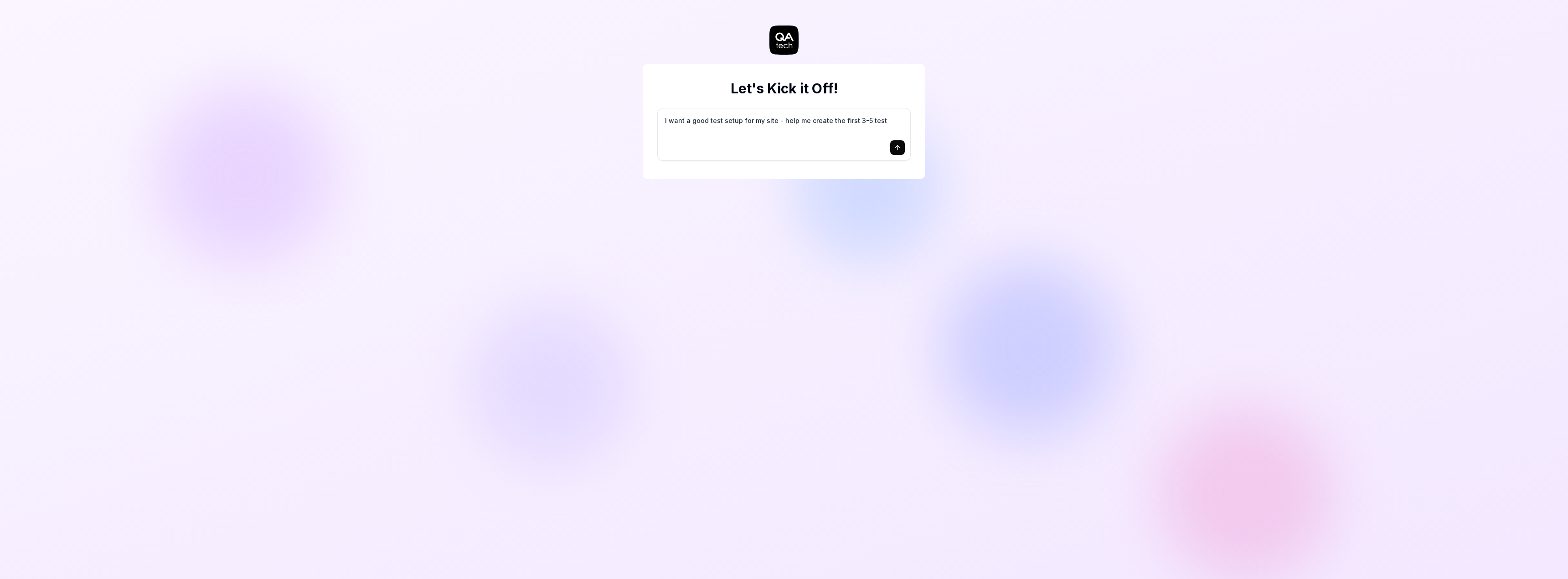
type textarea "I want a good test setup for my site - help me create the first 3-5 test"
type textarea "*"
type textarea "I want a good test setup for my site - help me create the first 3-5 test c"
type textarea "*"
type textarea "I want a good test setup for my site - help me create the first 3-5 test ca"
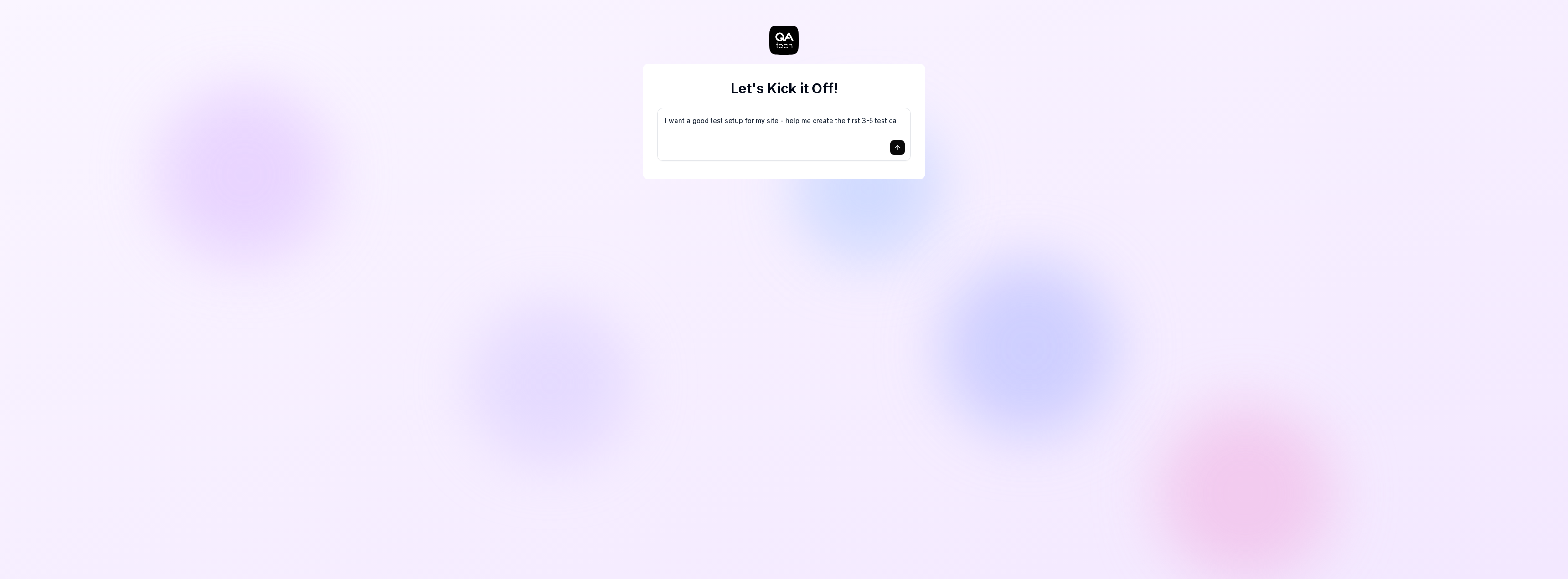
type textarea "*"
type textarea "I want a good test setup for my site - help me create the first 3-5 test cas"
type textarea "*"
type textarea "I want a good test setup for my site - help me create the first 3-5 test case"
type textarea "*"
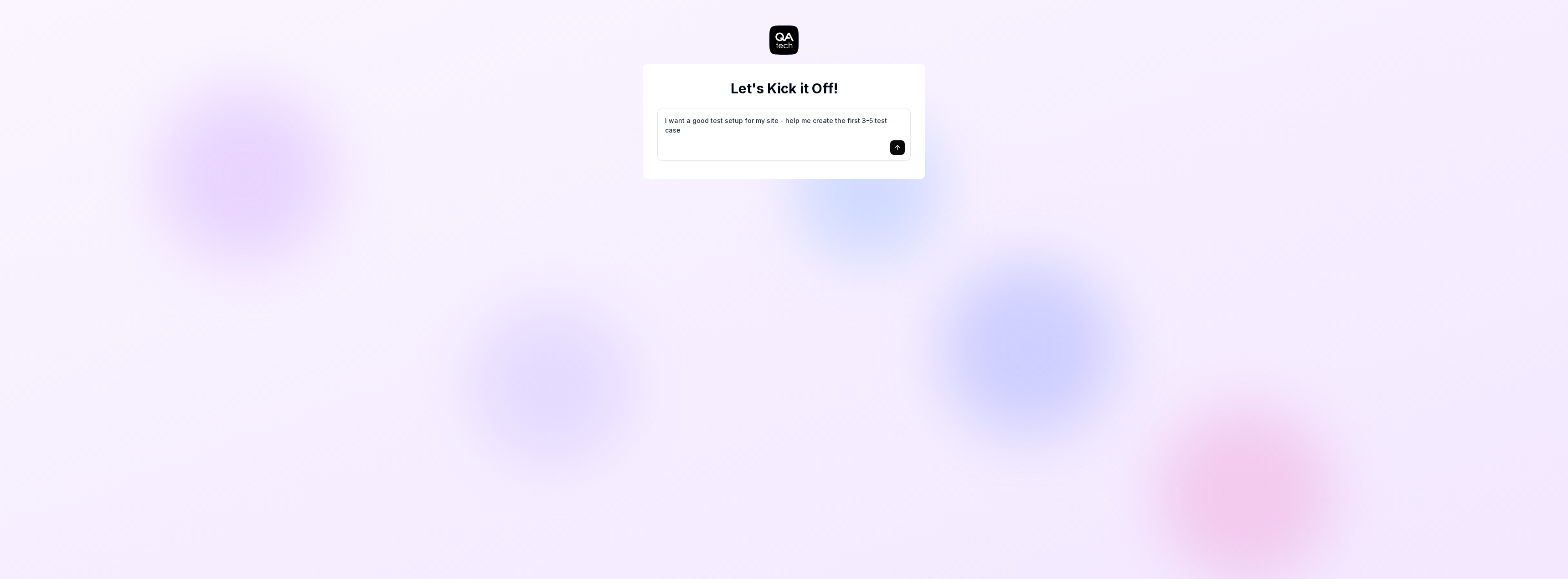
type textarea "I want a good test setup for my site - help me create the first 3-5 test cases"
click at [897, 144] on icon "submit" at bounding box center [897, 147] width 7 height 7
type textarea "*"
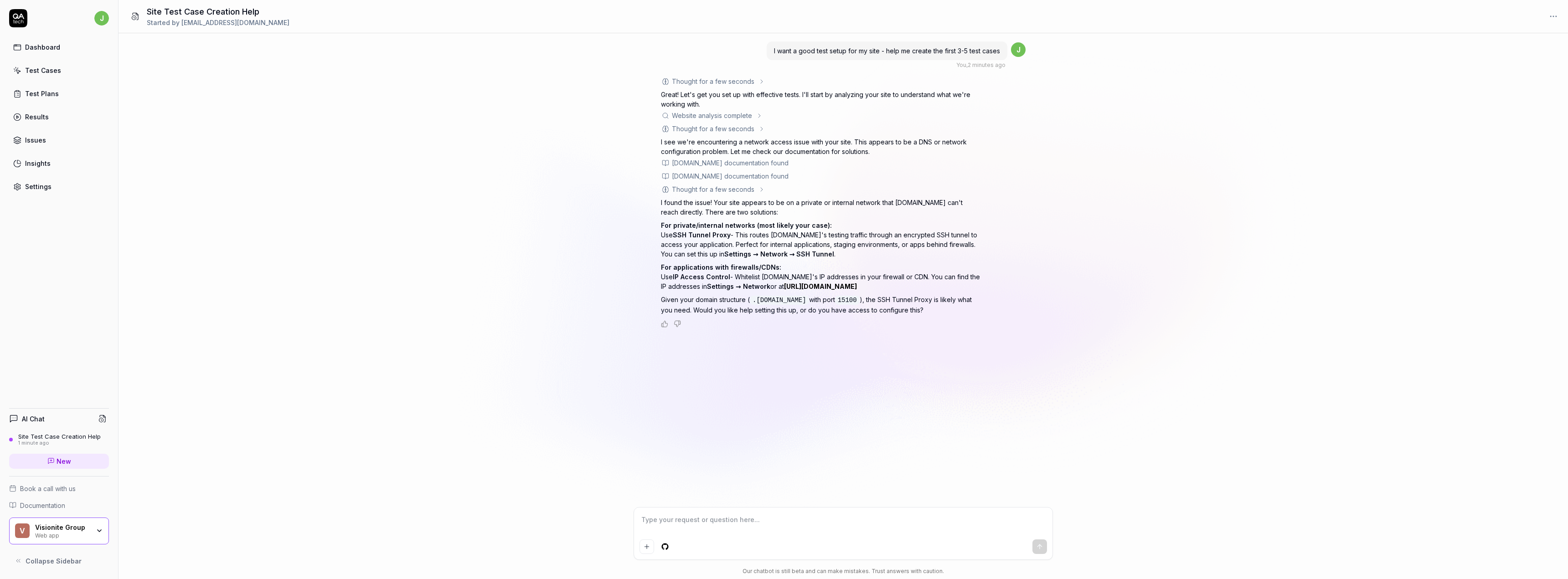
click at [49, 69] on div "Test Cases" at bounding box center [43, 70] width 36 height 9
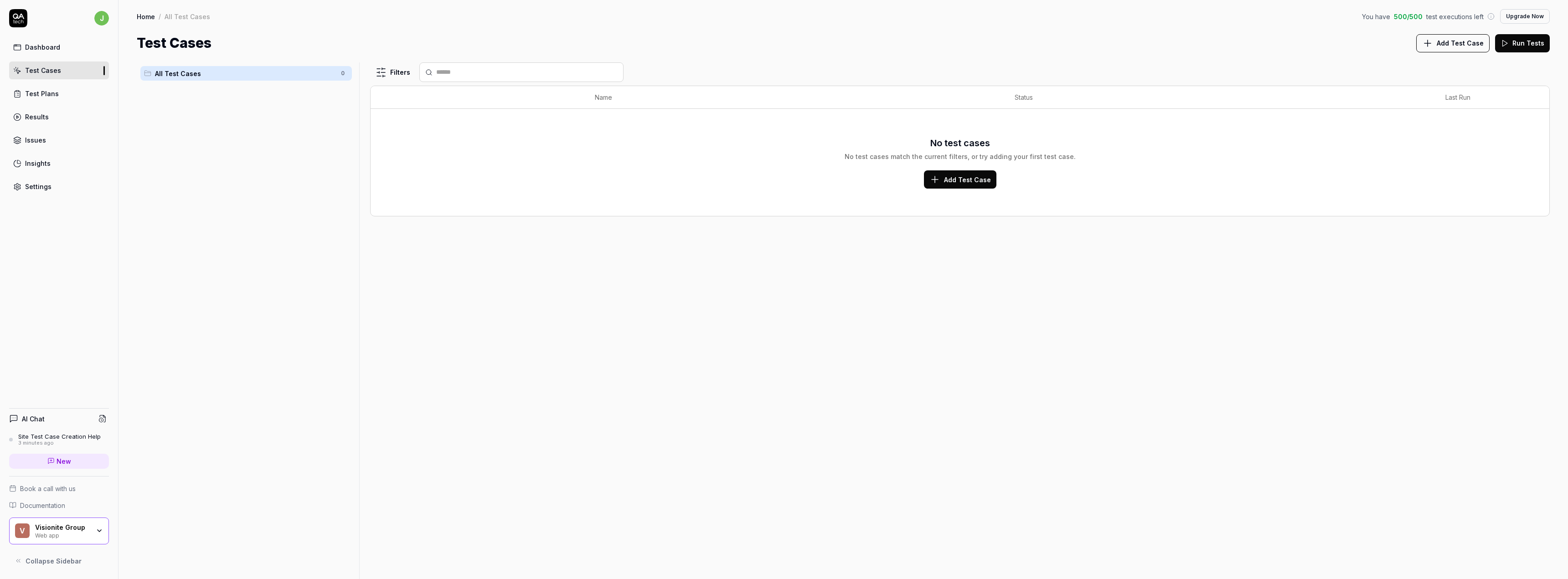
click at [42, 43] on div "Dashboard" at bounding box center [42, 47] width 35 height 9
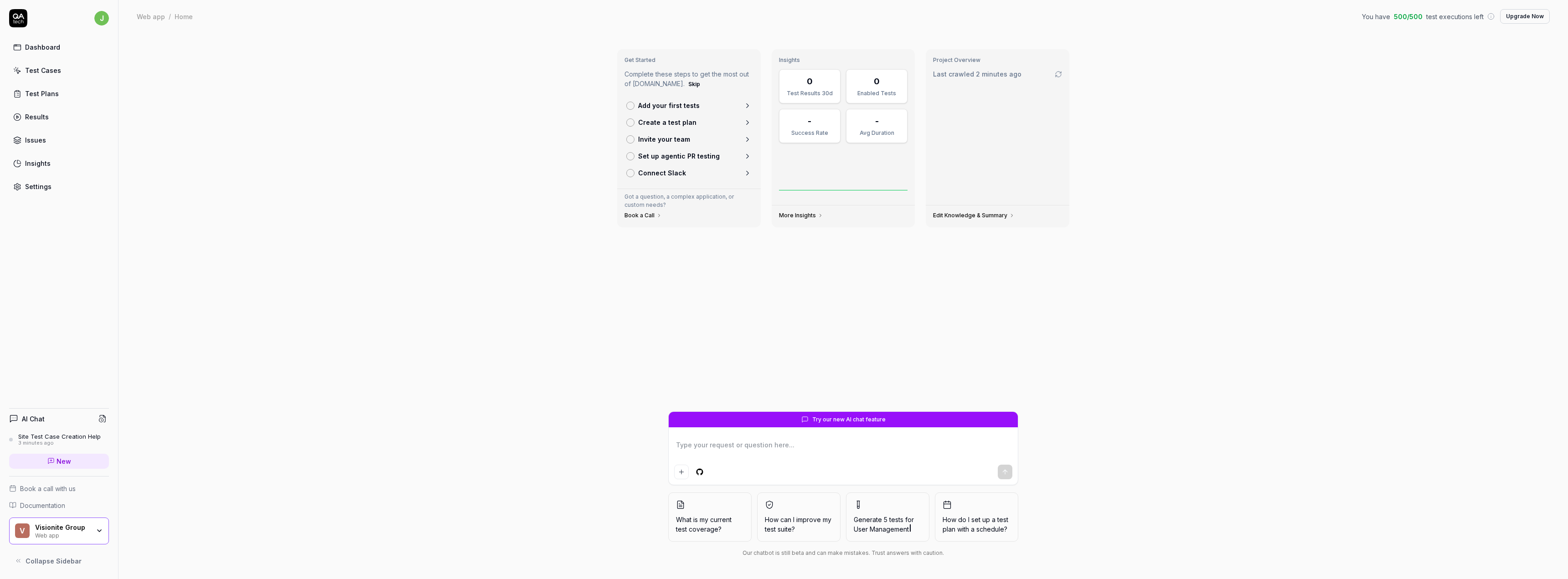
click at [51, 437] on div "Site Test Case Creation Help" at bounding box center [59, 437] width 82 height 7
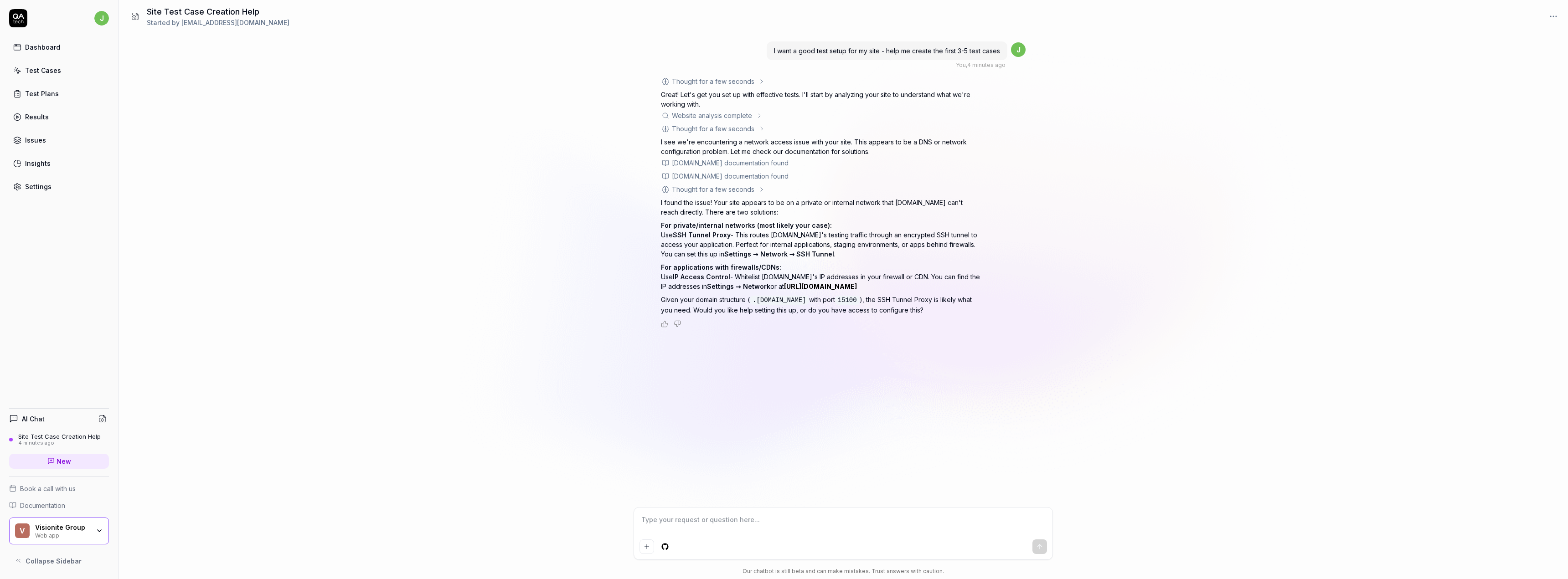
click at [760, 115] on icon at bounding box center [759, 116] width 7 height 7
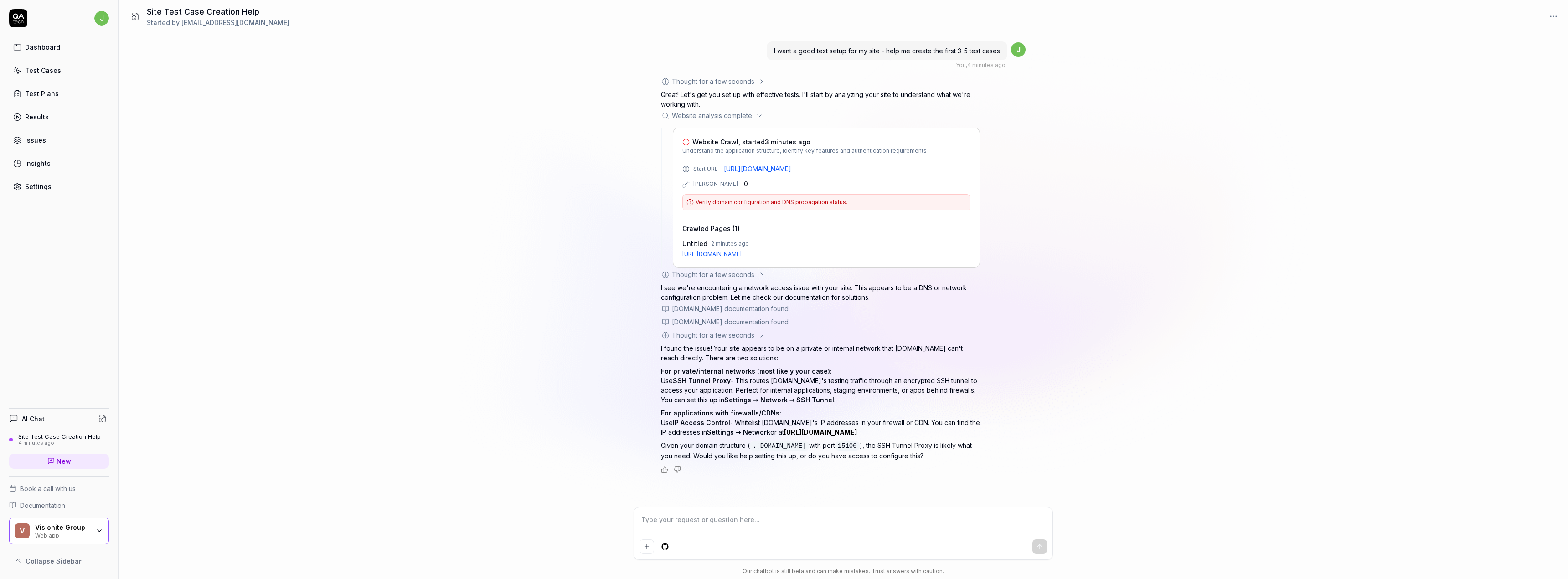
click at [760, 115] on icon at bounding box center [759, 116] width 7 height 7
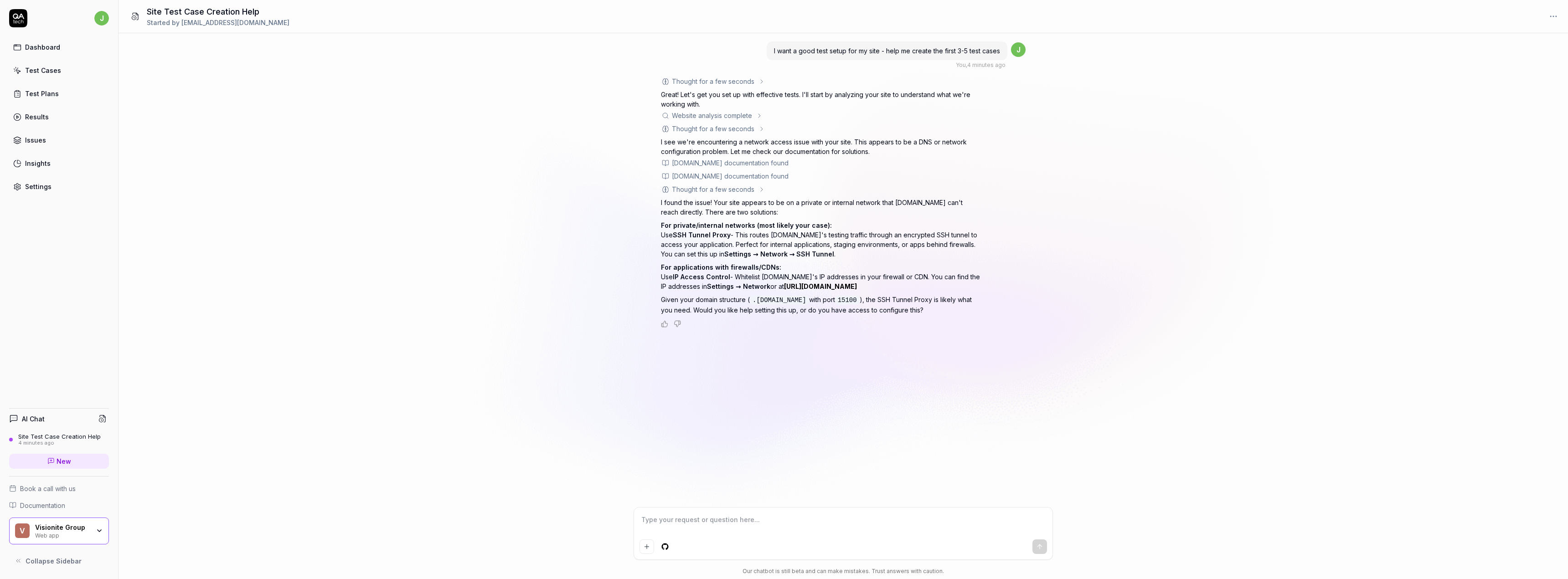
click at [760, 129] on icon at bounding box center [762, 129] width 7 height 7
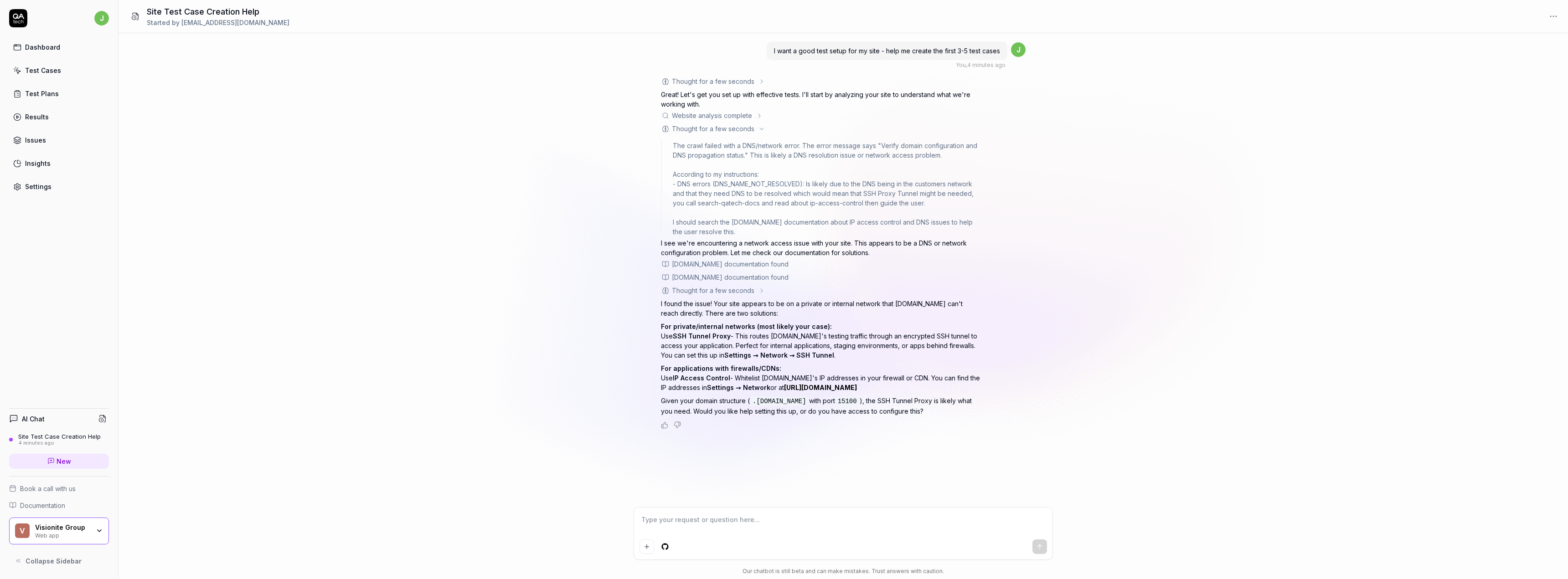
click at [760, 129] on icon at bounding box center [761, 129] width 4 height 2
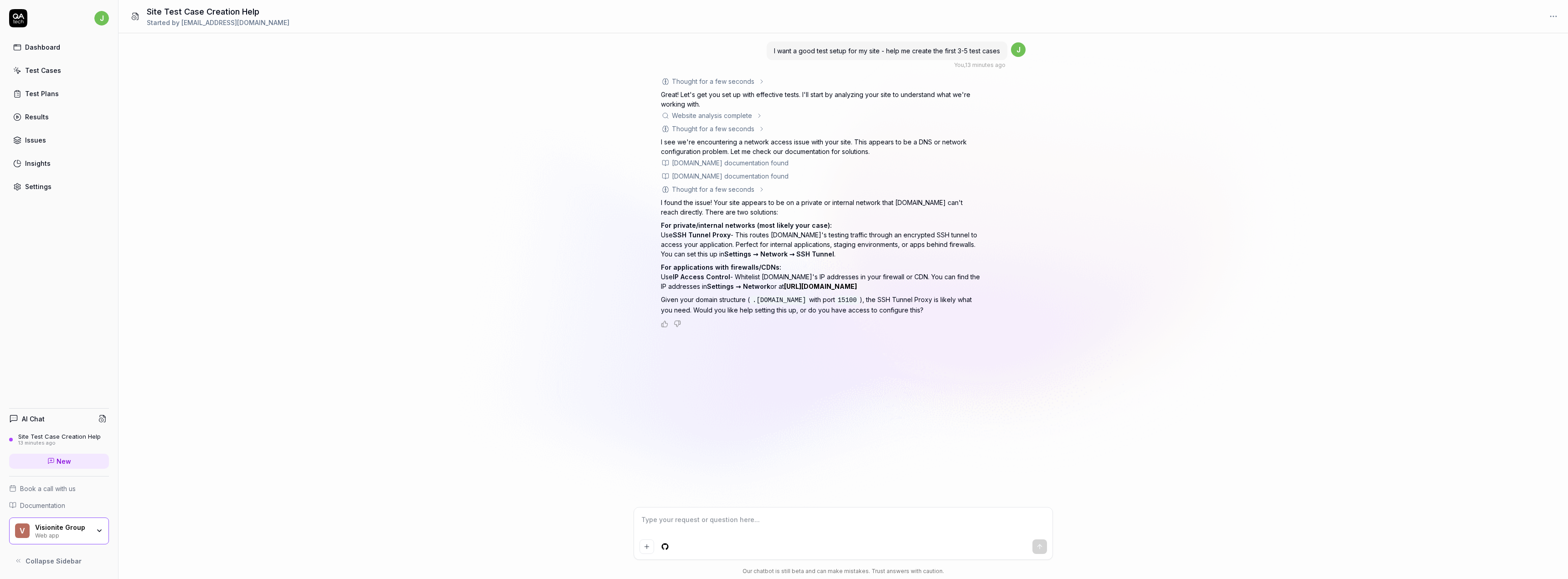
type textarea "*"
